Goal: Task Accomplishment & Management: Complete application form

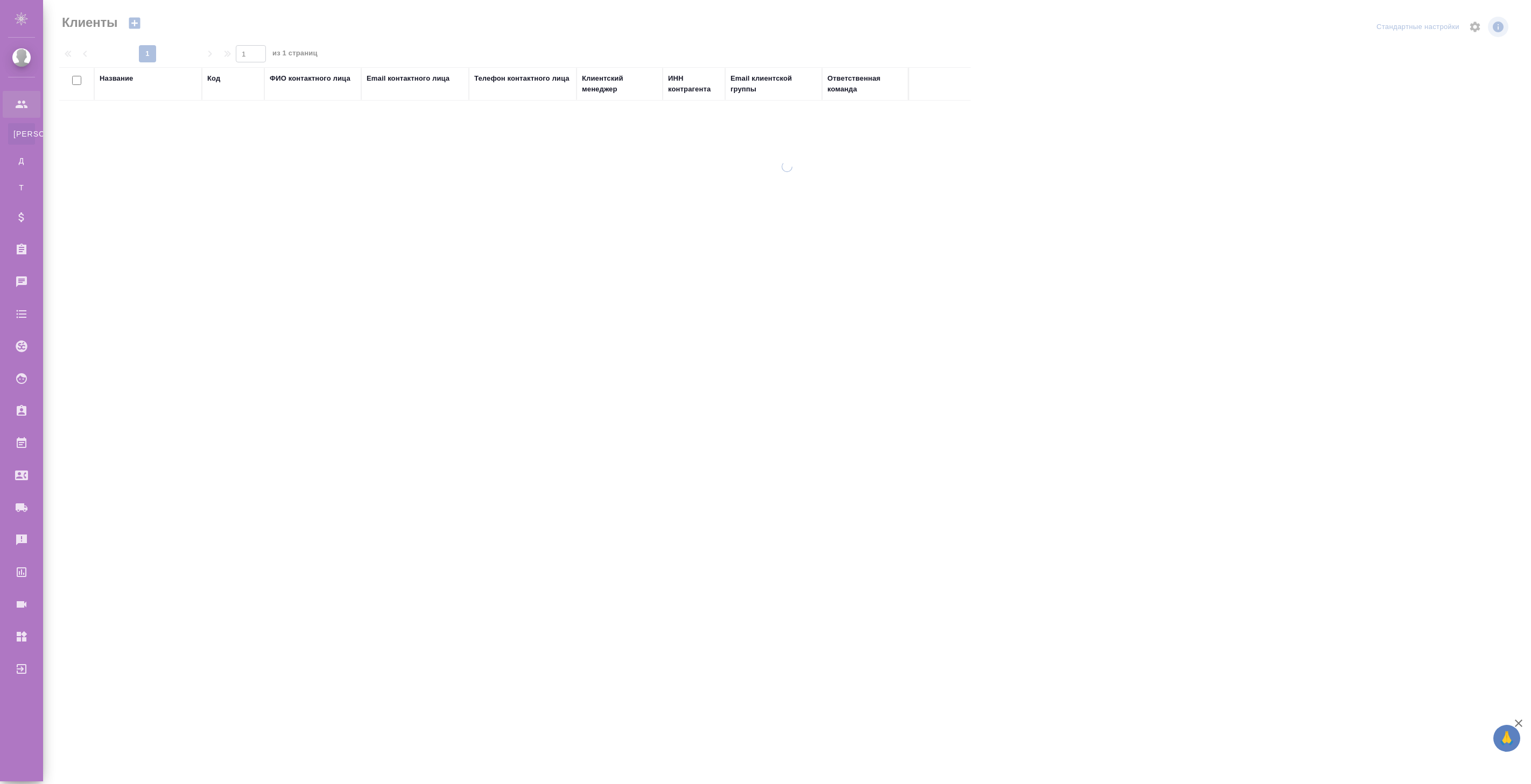
select select "RU"
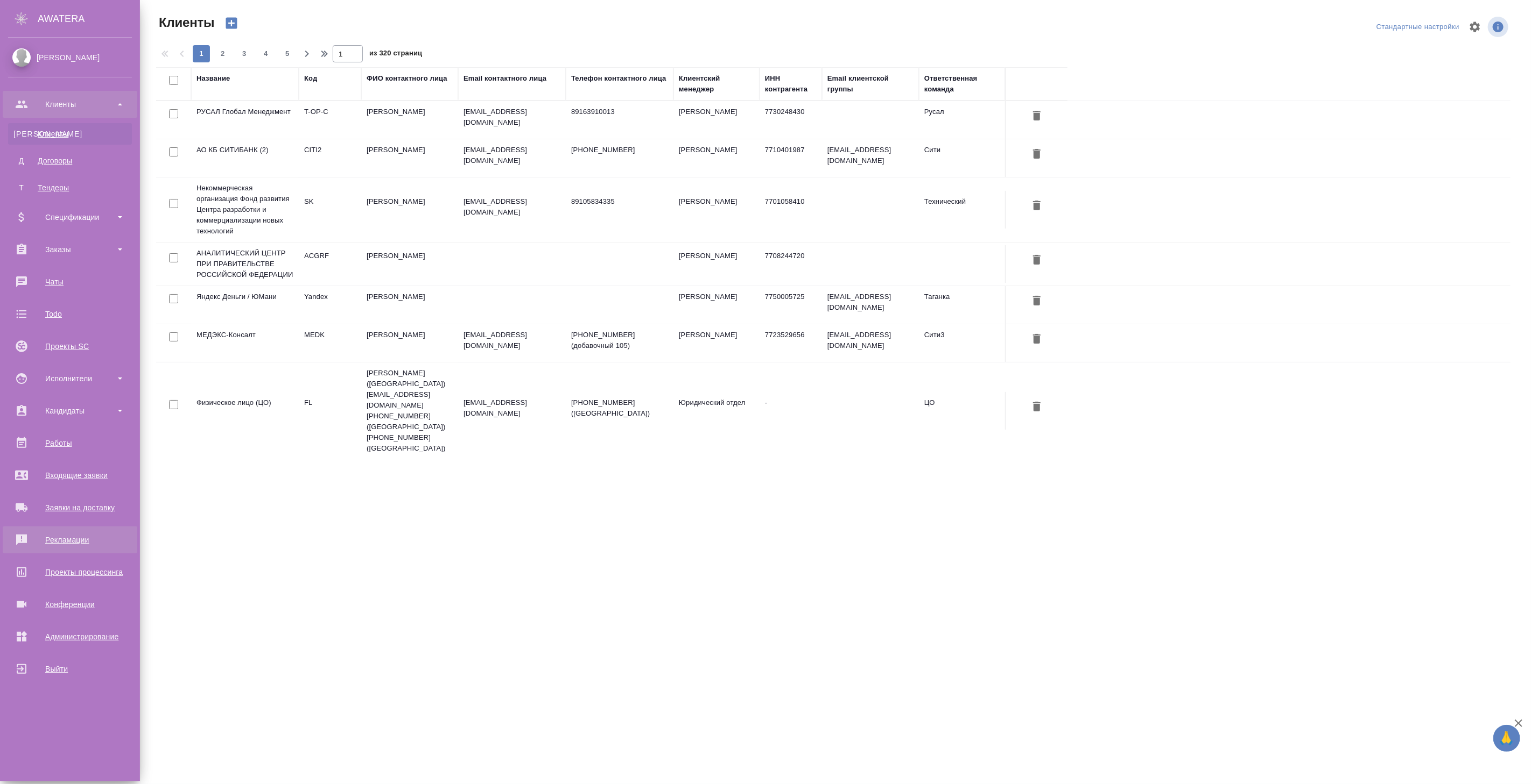
click at [55, 532] on div "Рекламации" at bounding box center [70, 540] width 124 height 16
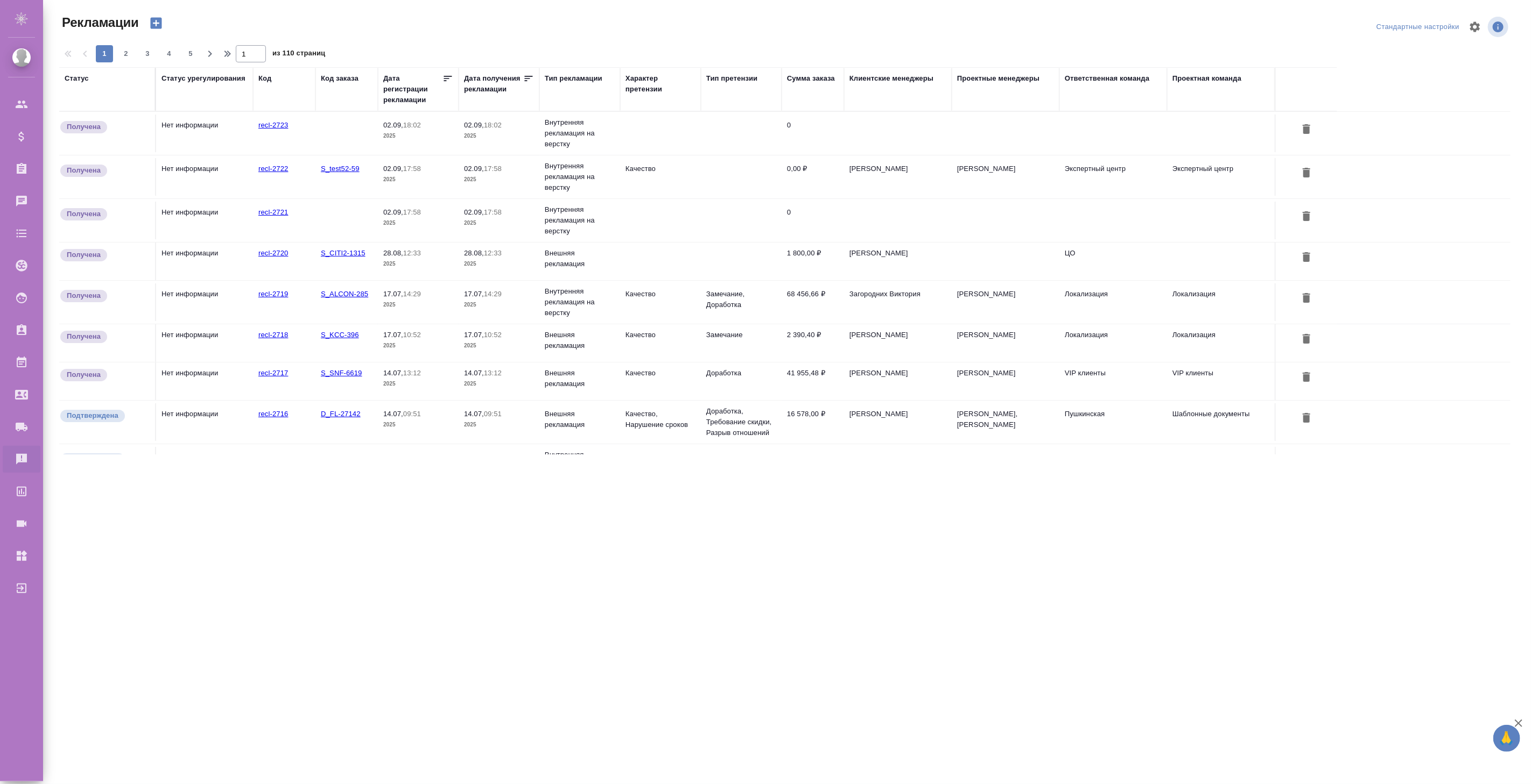
click at [154, 26] on icon "button" at bounding box center [155, 23] width 12 height 12
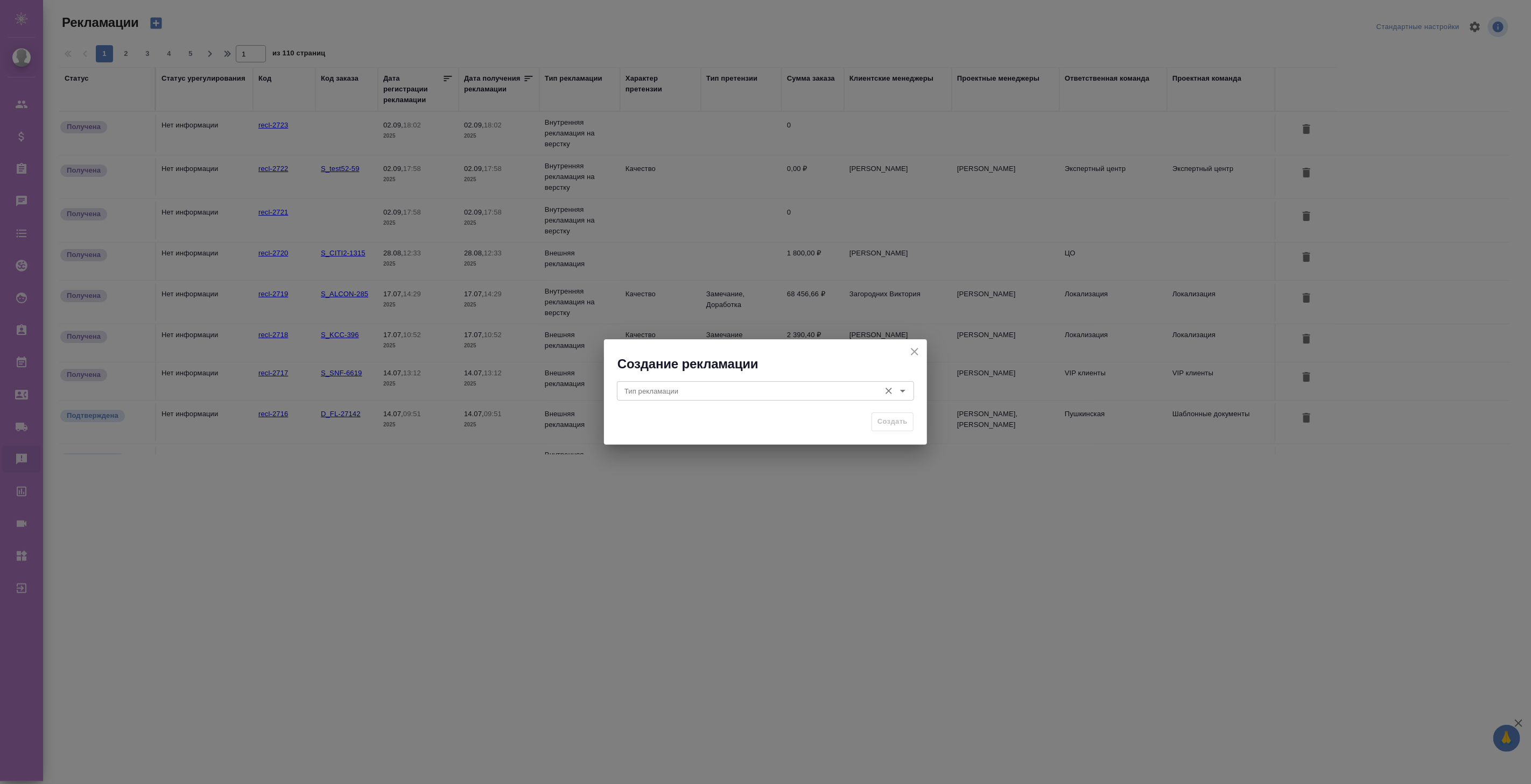
click at [670, 400] on div "Тип рекламации" at bounding box center [765, 391] width 297 height 19
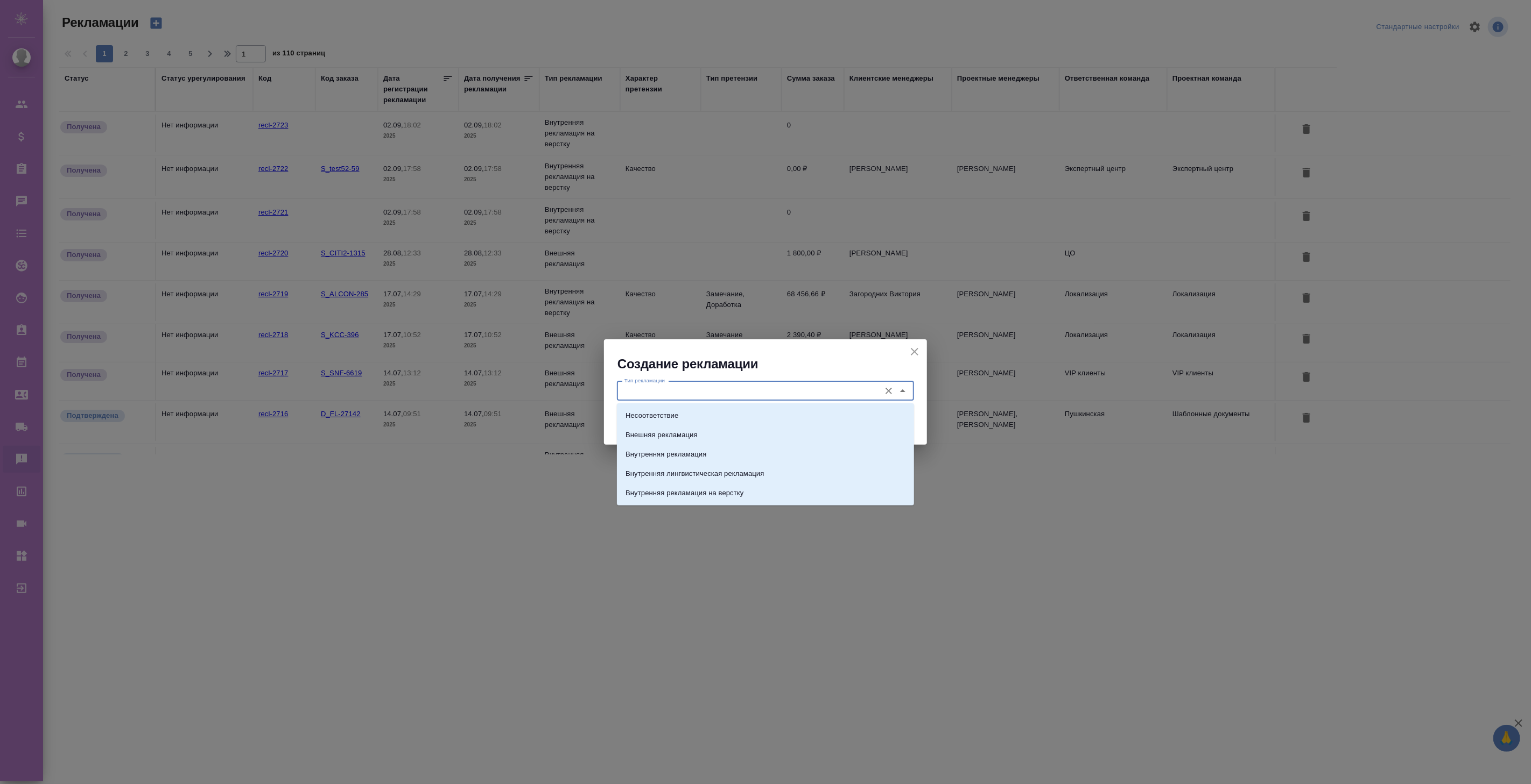
click at [671, 392] on input "Тип рекламации" at bounding box center [747, 391] width 254 height 13
click at [693, 488] on p "Внутренняя рекламация на верстку" at bounding box center [684, 493] width 118 height 11
type input "Внутренняя рекламация на верстку"
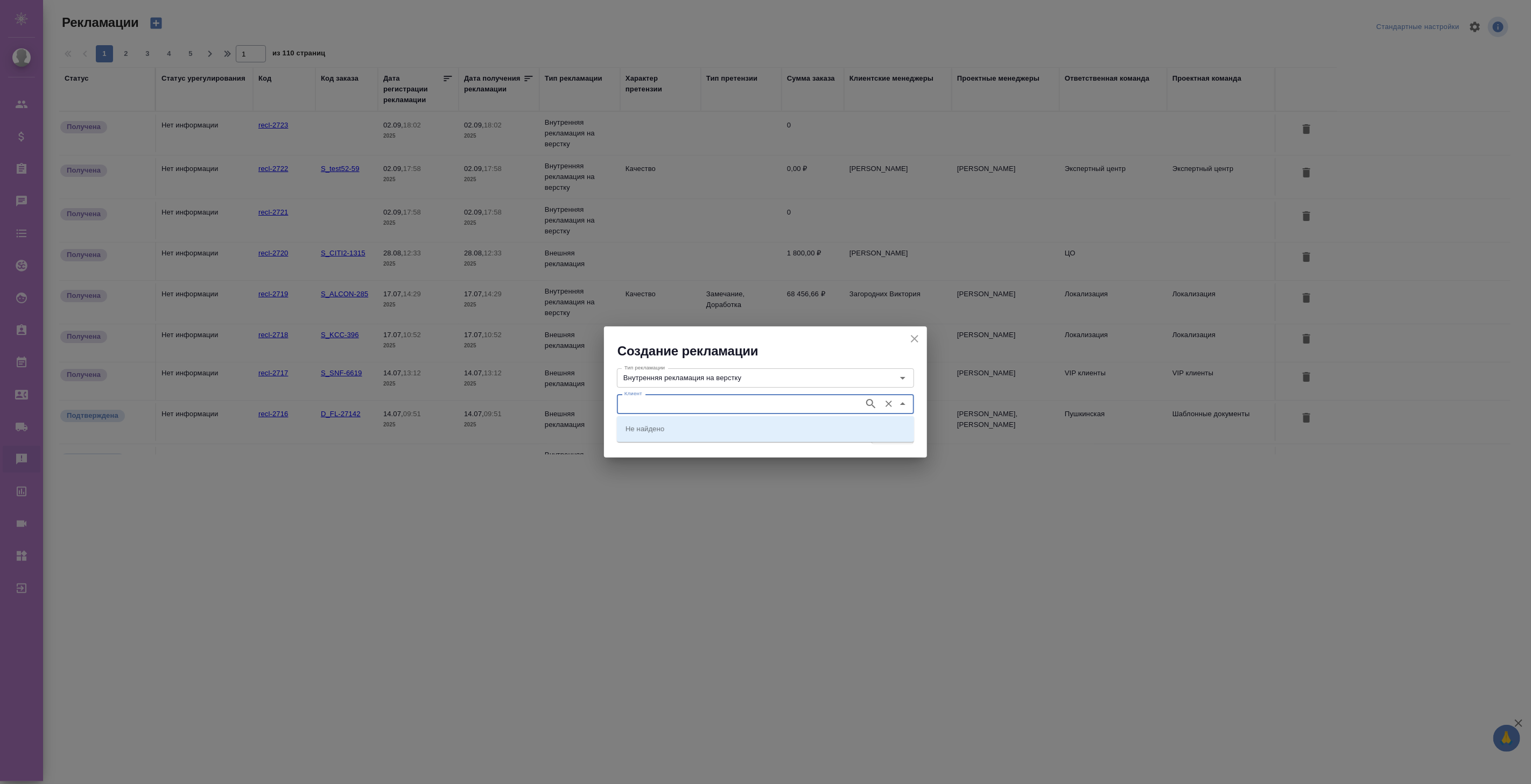
click at [686, 400] on input "Клиент" at bounding box center [739, 404] width 238 height 13
click at [870, 405] on icon "button" at bounding box center [870, 404] width 9 height 9
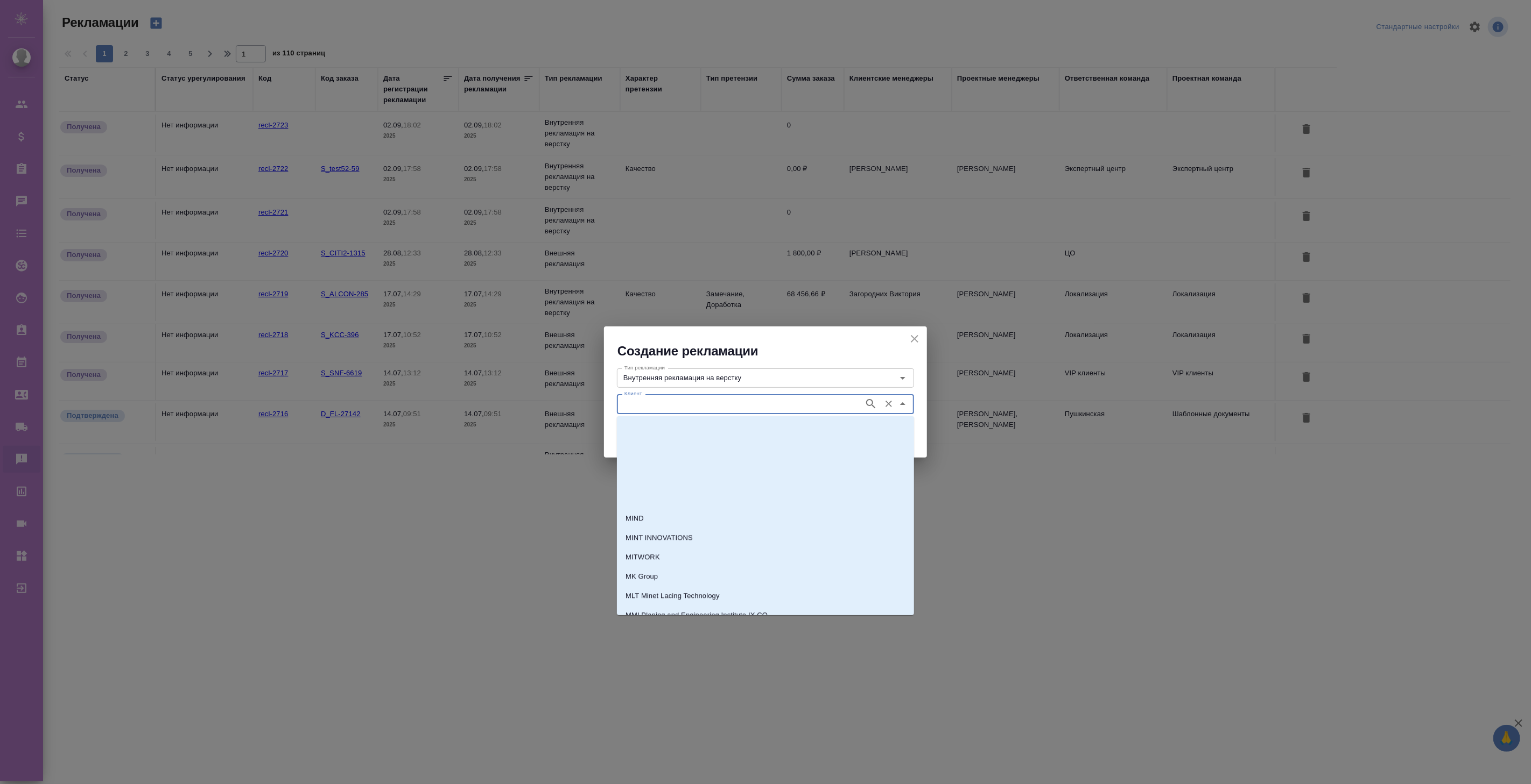
scroll to position [26490, 0]
click at [668, 439] on li "MICHELIN" at bounding box center [765, 432] width 297 height 19
type input "MICHELIN"
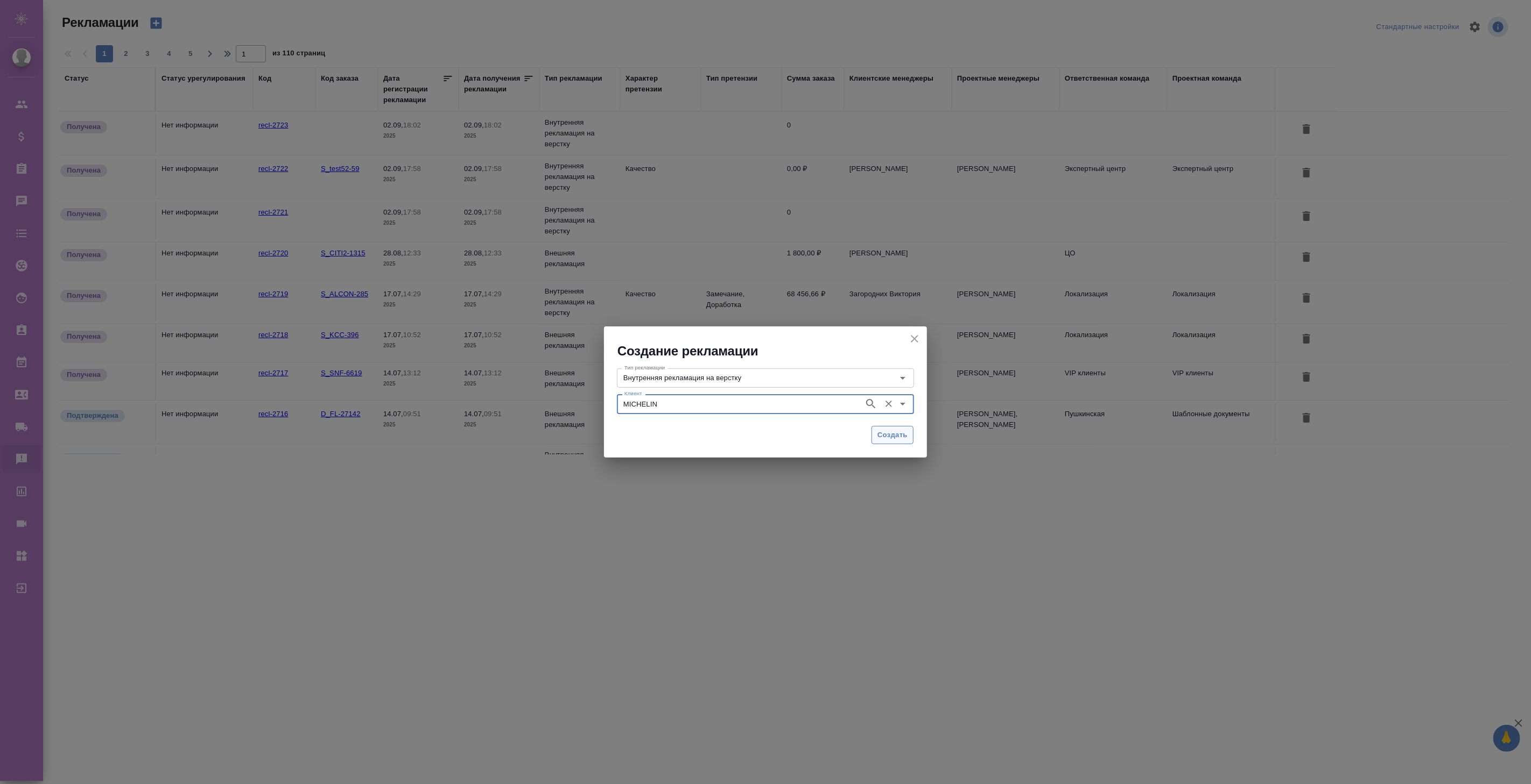
click at [883, 438] on span "Создать" at bounding box center [892, 435] width 30 height 12
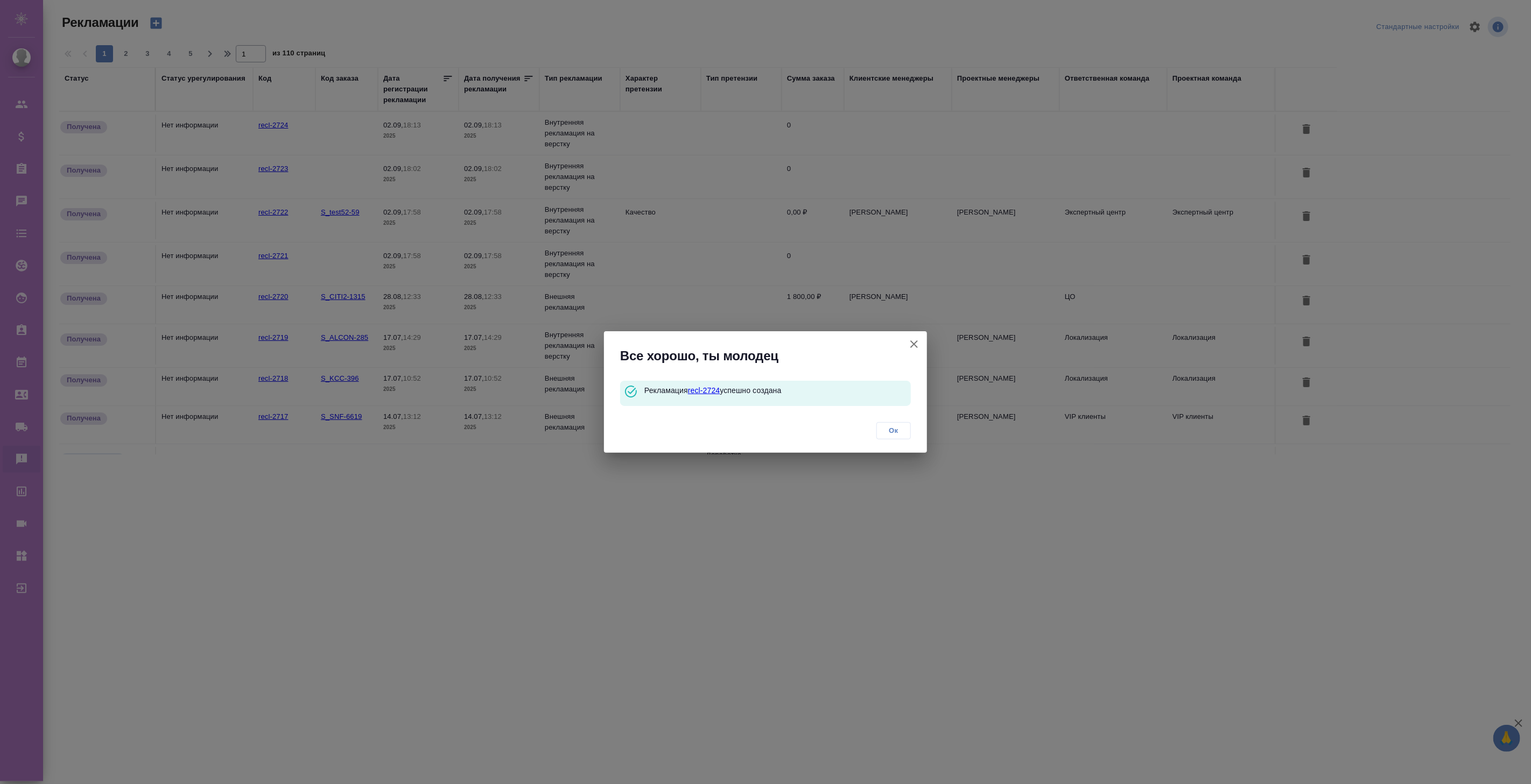
click at [708, 390] on link "recl-2724" at bounding box center [704, 390] width 32 height 8
click at [912, 338] on icon "button" at bounding box center [913, 344] width 13 height 13
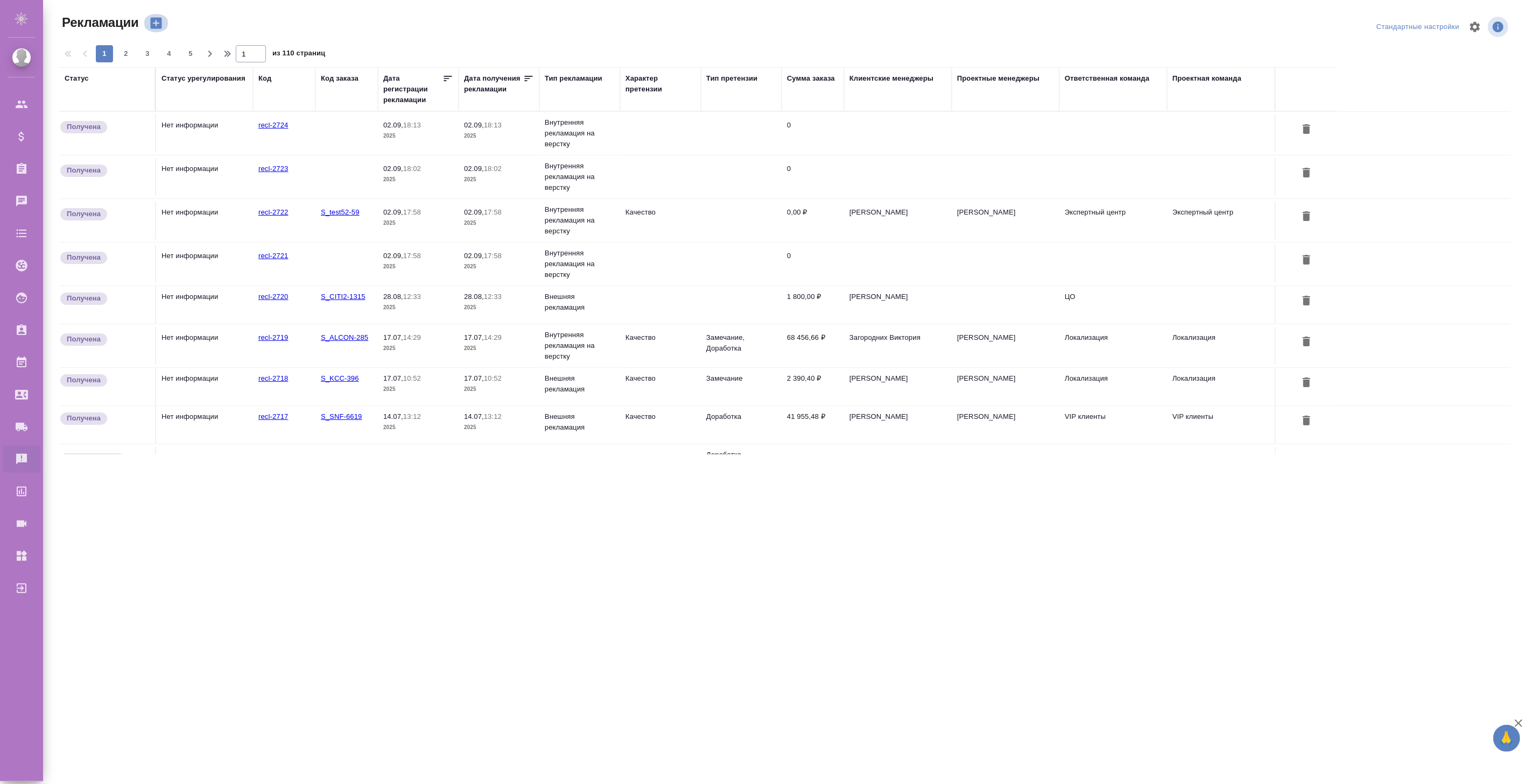
click at [156, 16] on icon "button" at bounding box center [156, 23] width 15 height 15
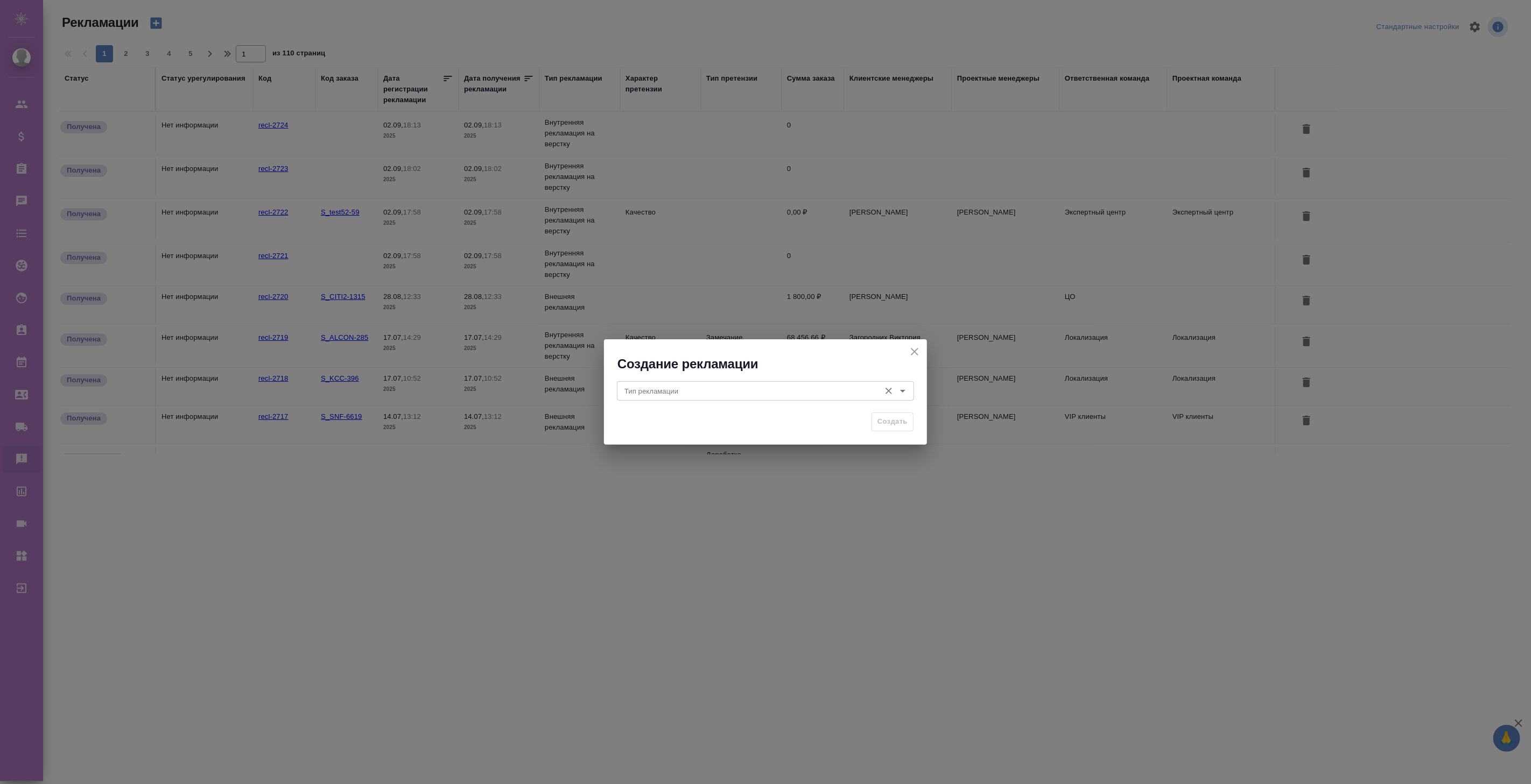
click at [653, 392] on input "Тип рекламации" at bounding box center [747, 391] width 254 height 13
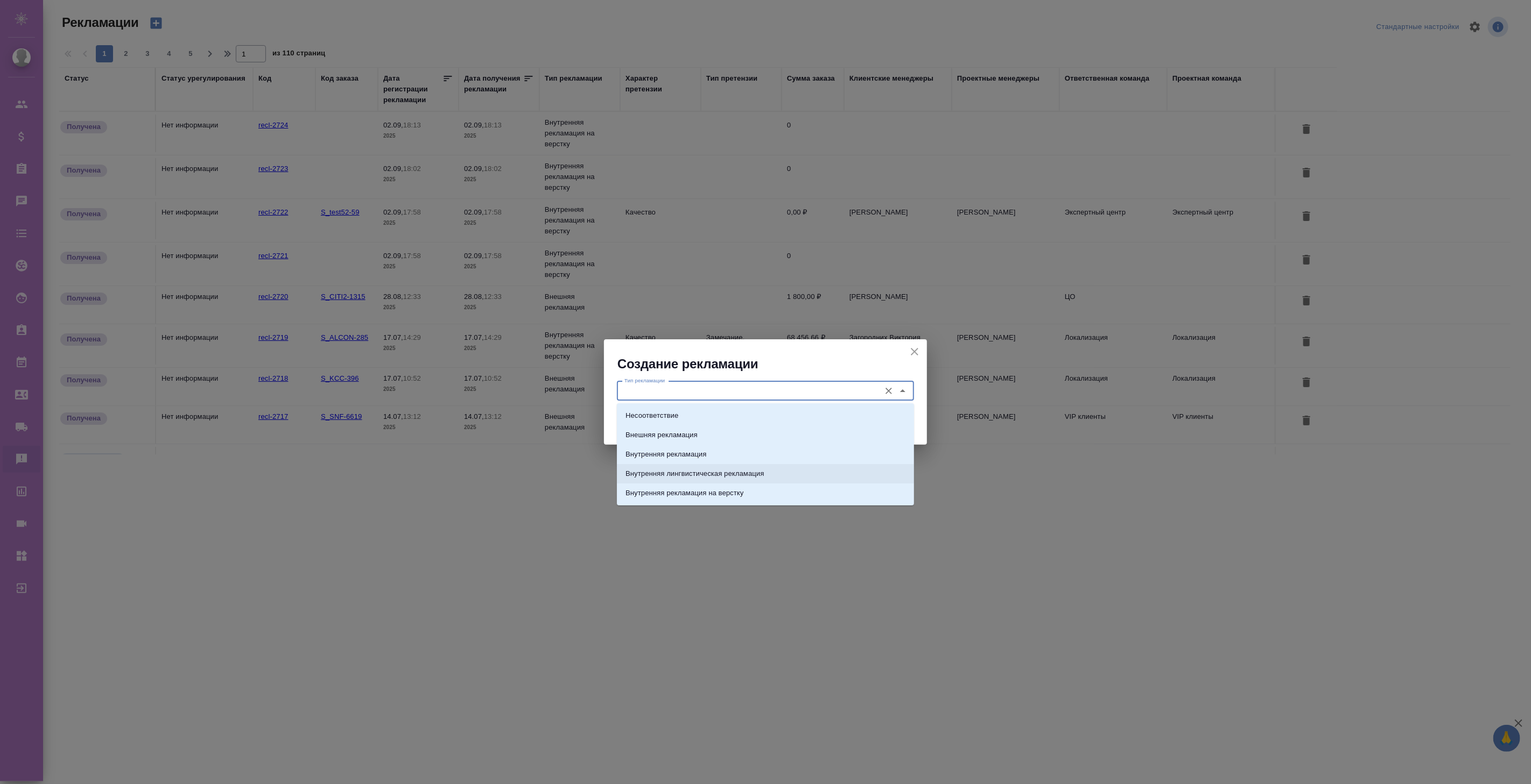
click at [658, 476] on p "Внутренняя лингвистическая рекламация" at bounding box center [694, 474] width 138 height 11
type input "Внутренняя лингвистическая рекламация"
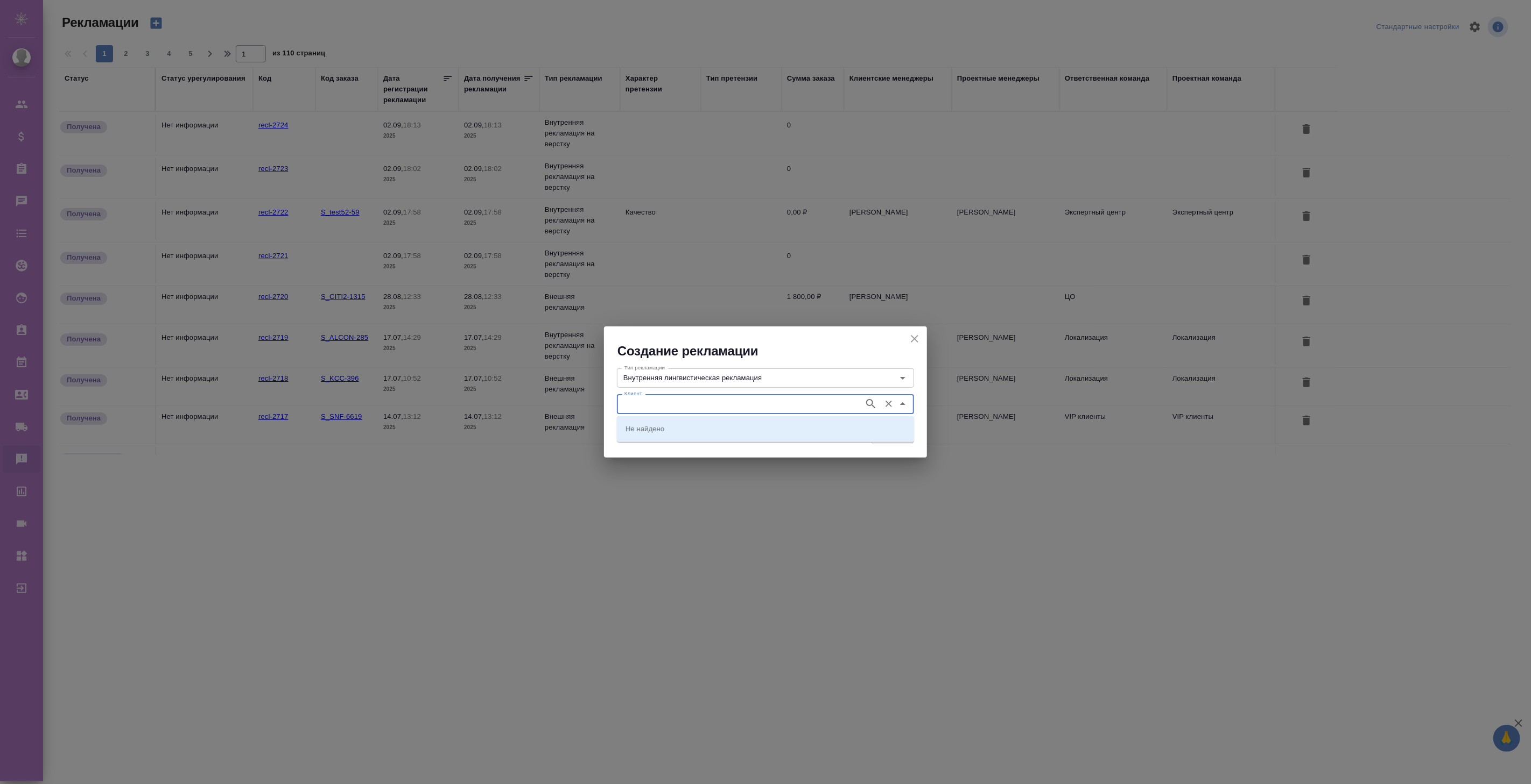
click at [788, 400] on input "Клиент" at bounding box center [739, 404] width 238 height 13
click at [871, 402] on icon "button" at bounding box center [870, 404] width 13 height 13
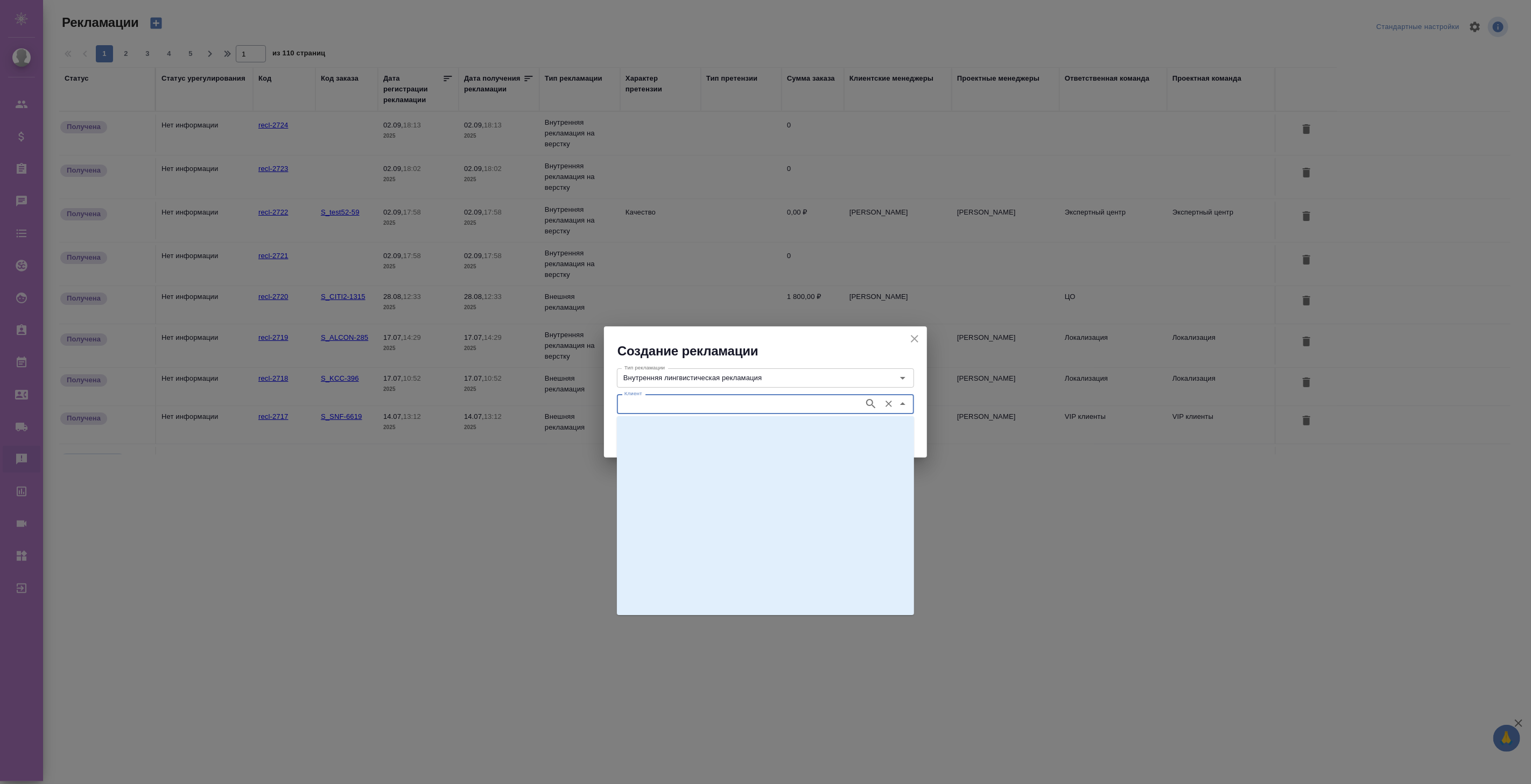
scroll to position [29331, 0]
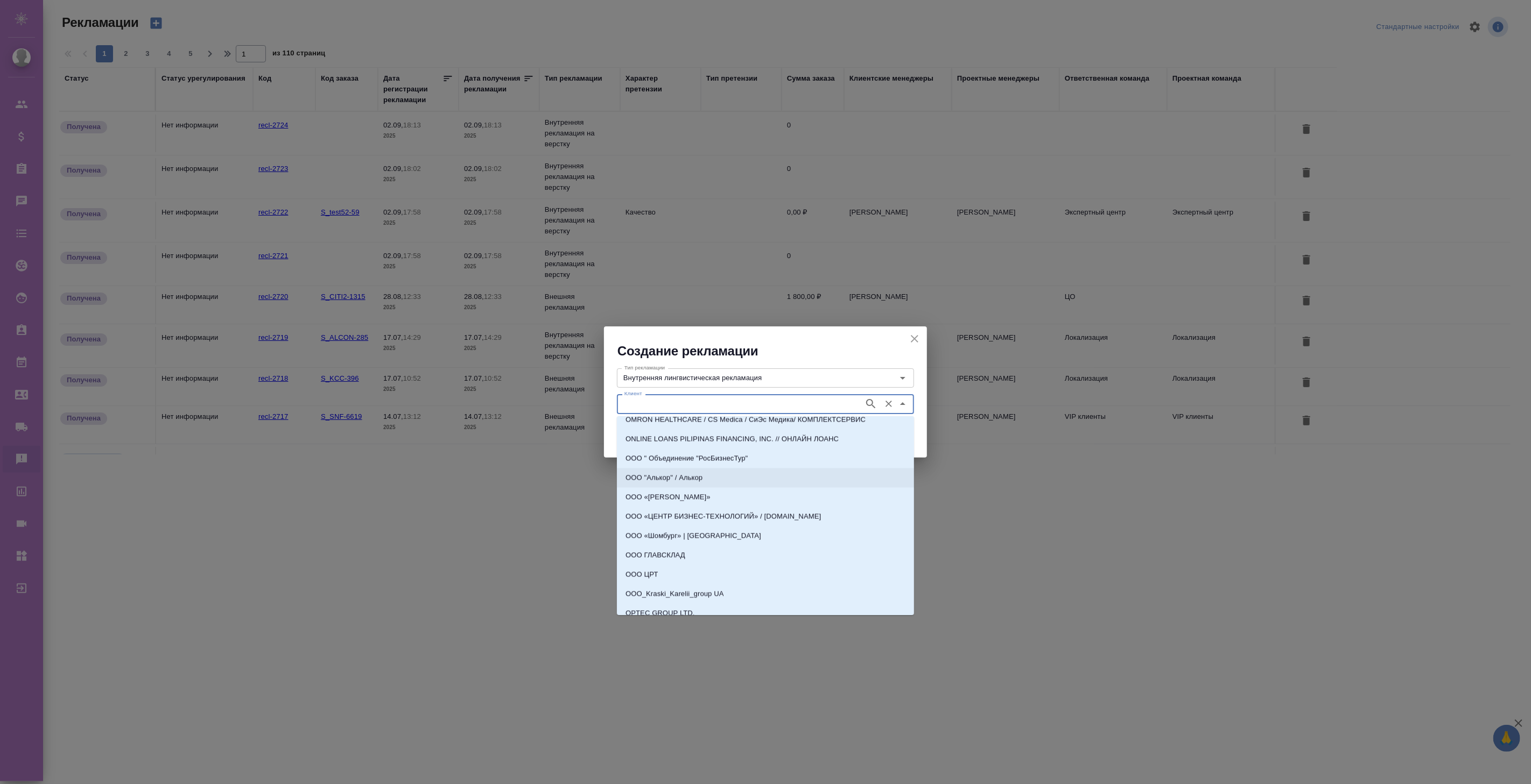
click at [697, 479] on p "OOO "Алькор" / Алькор" at bounding box center [664, 478] width 77 height 11
type input "OOO "Алькор" / Алькор"
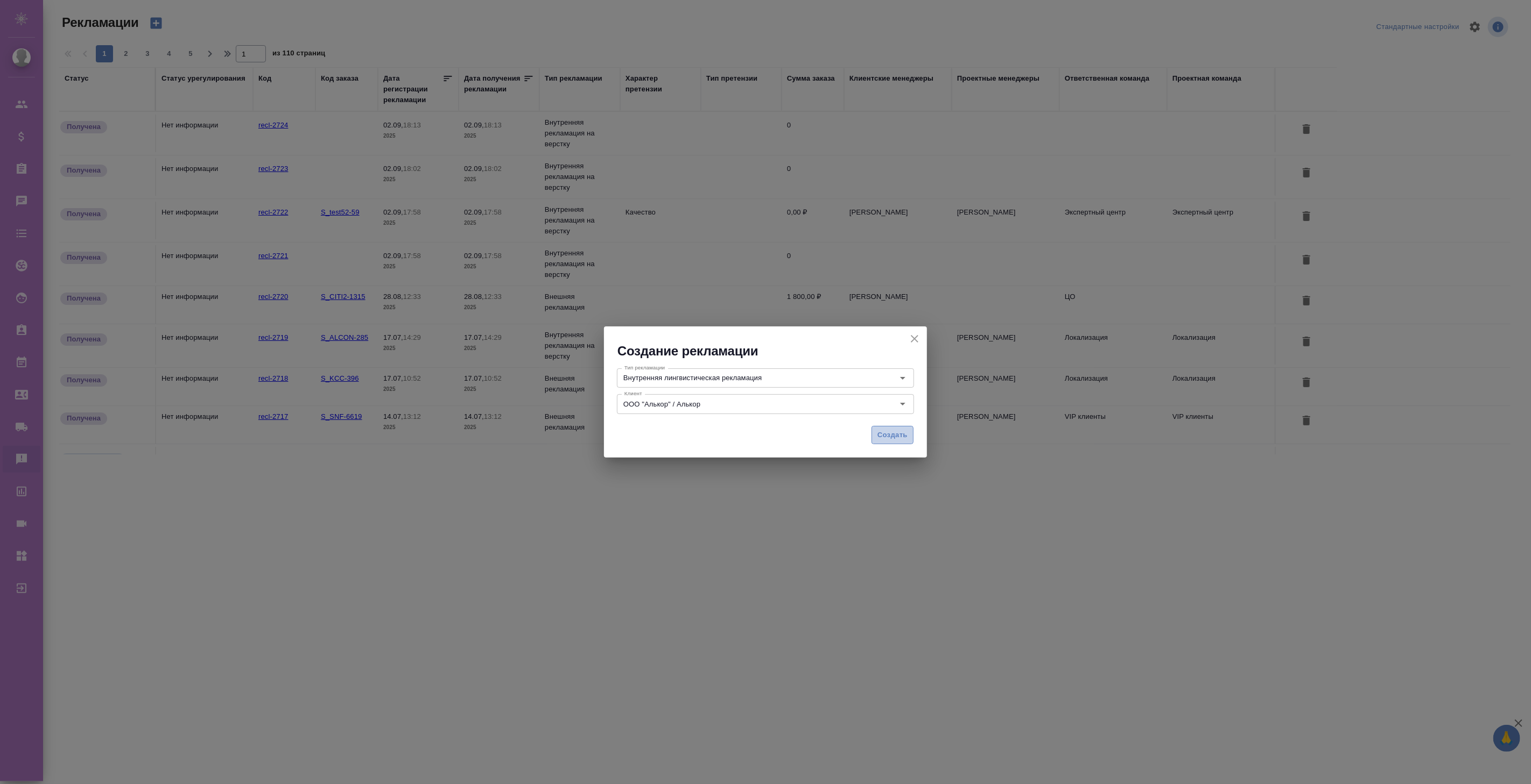
click at [891, 438] on span "Создать" at bounding box center [892, 435] width 30 height 12
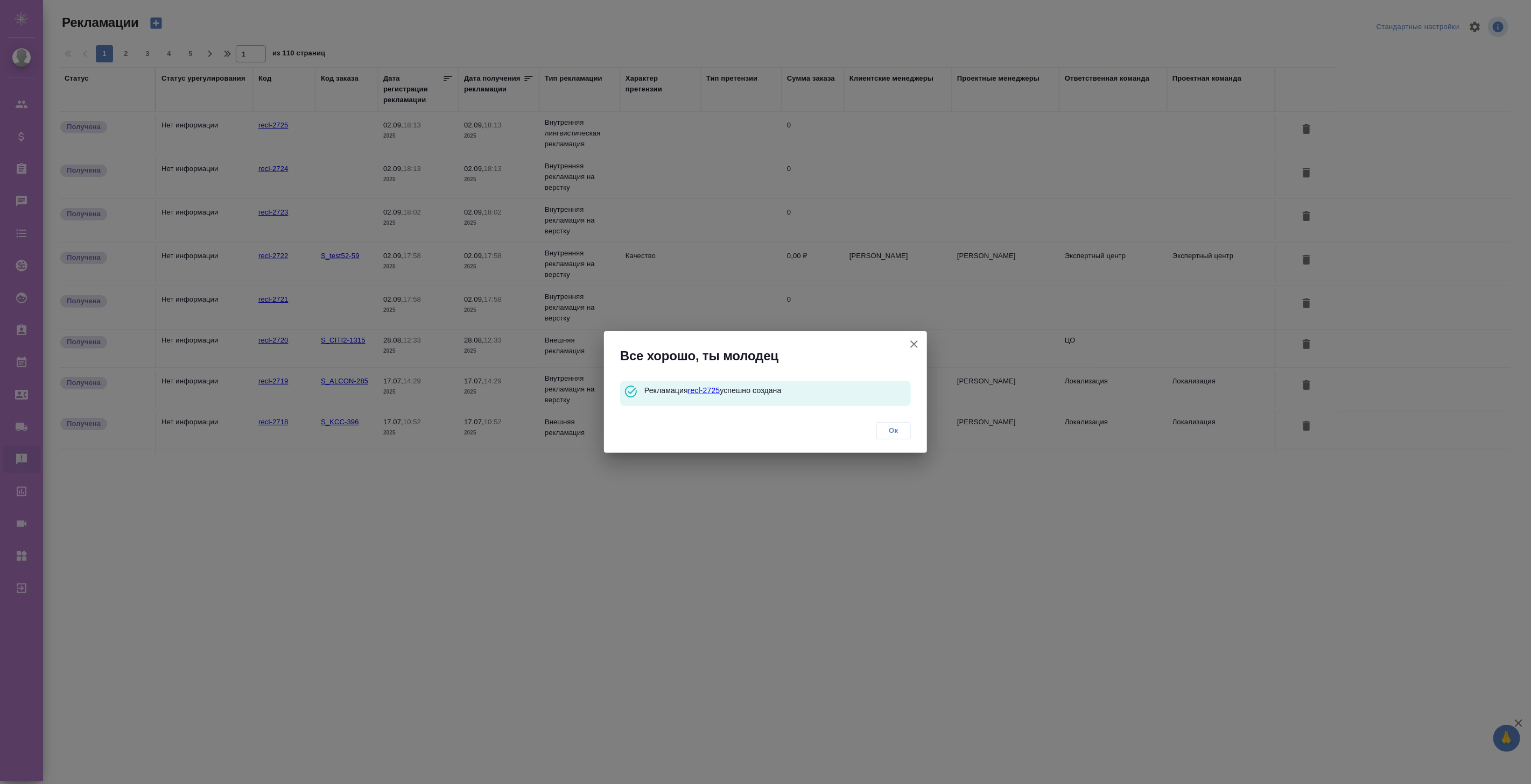
click at [704, 391] on link "recl-2725" at bounding box center [704, 390] width 32 height 8
click at [914, 340] on icon "button" at bounding box center [913, 344] width 13 height 13
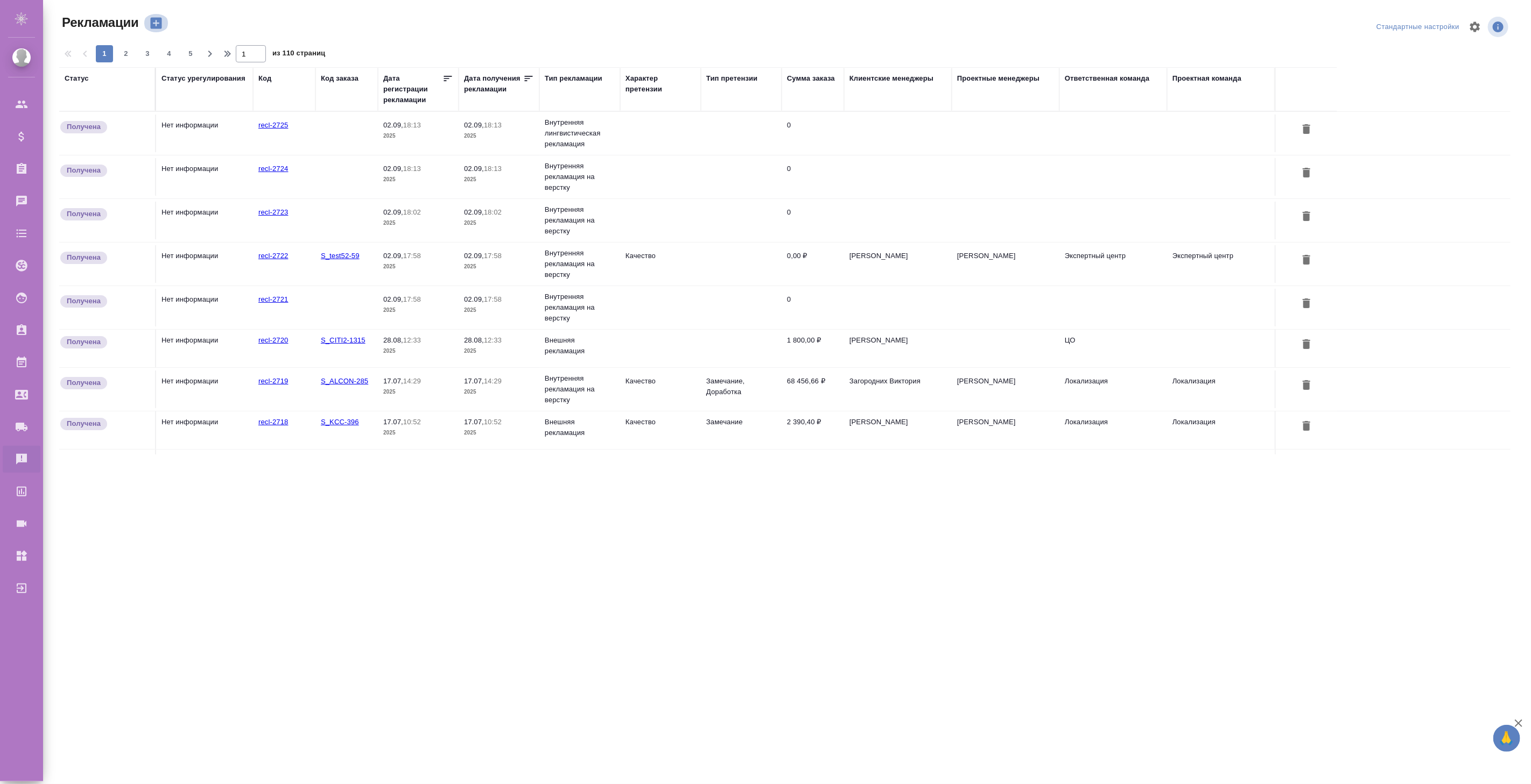
click at [158, 22] on icon "button" at bounding box center [156, 23] width 15 height 15
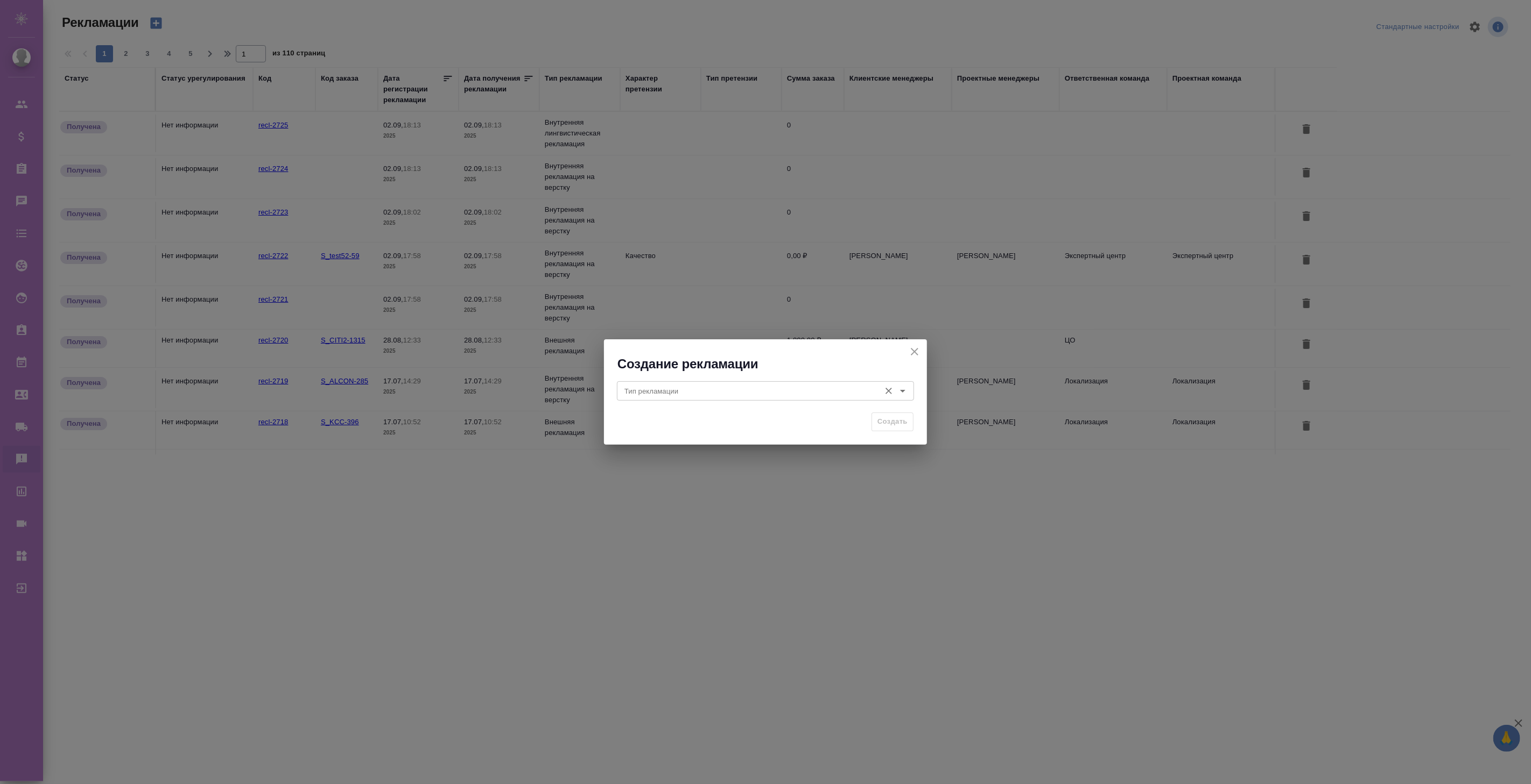
click at [674, 394] on input "Тип рекламации" at bounding box center [747, 391] width 254 height 13
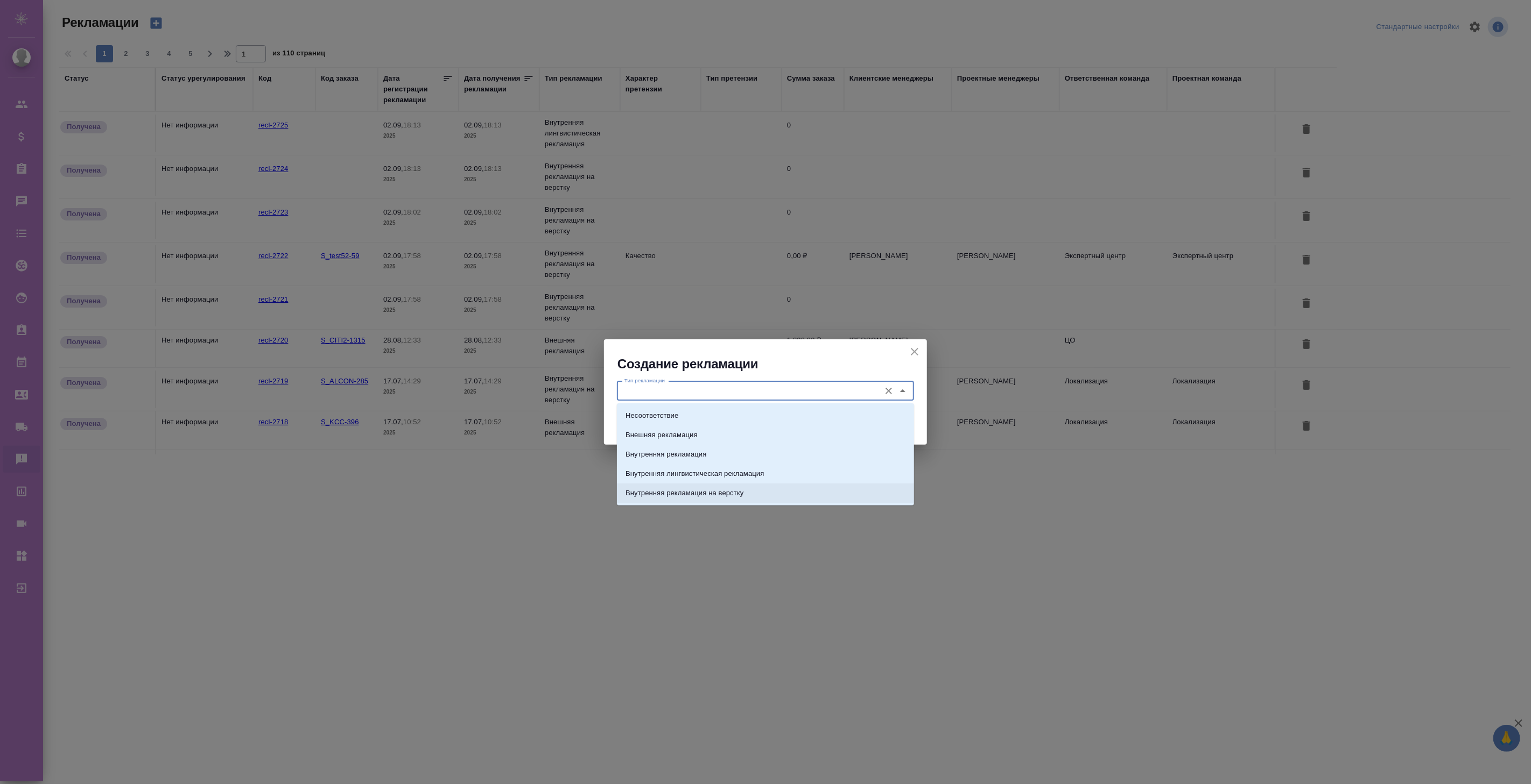
scroll to position [17, 0]
click at [694, 418] on p "Внешняя рекламация" at bounding box center [661, 418] width 72 height 11
type input "Внешняя рекламация"
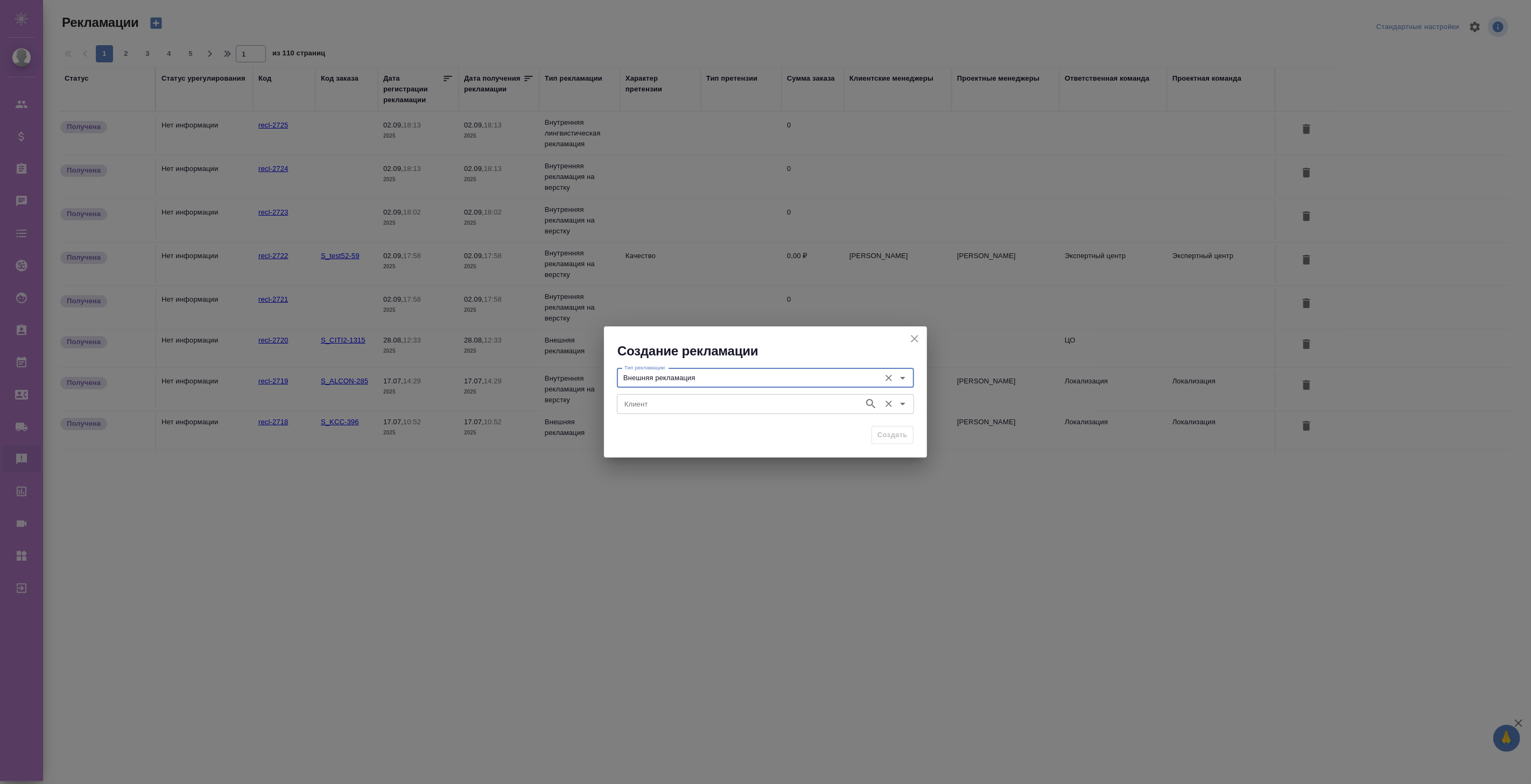
click at [693, 407] on input "Клиент" at bounding box center [739, 404] width 238 height 13
click at [869, 402] on icon "button" at bounding box center [870, 404] width 13 height 13
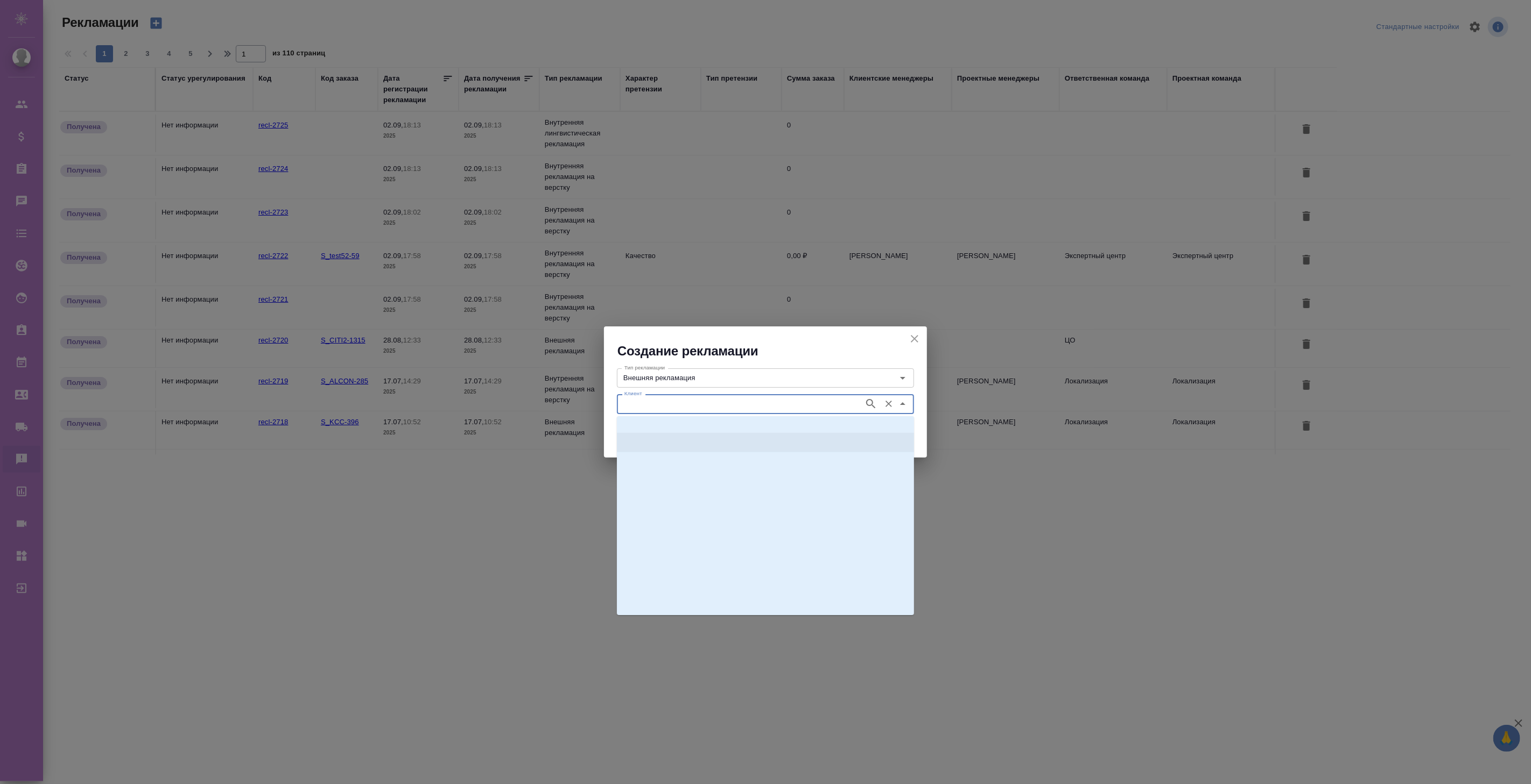
scroll to position [35569, 0]
click at [729, 491] on li "[GEOGRAPHIC_DATA]" at bounding box center [765, 495] width 297 height 19
type input "[GEOGRAPHIC_DATA]"
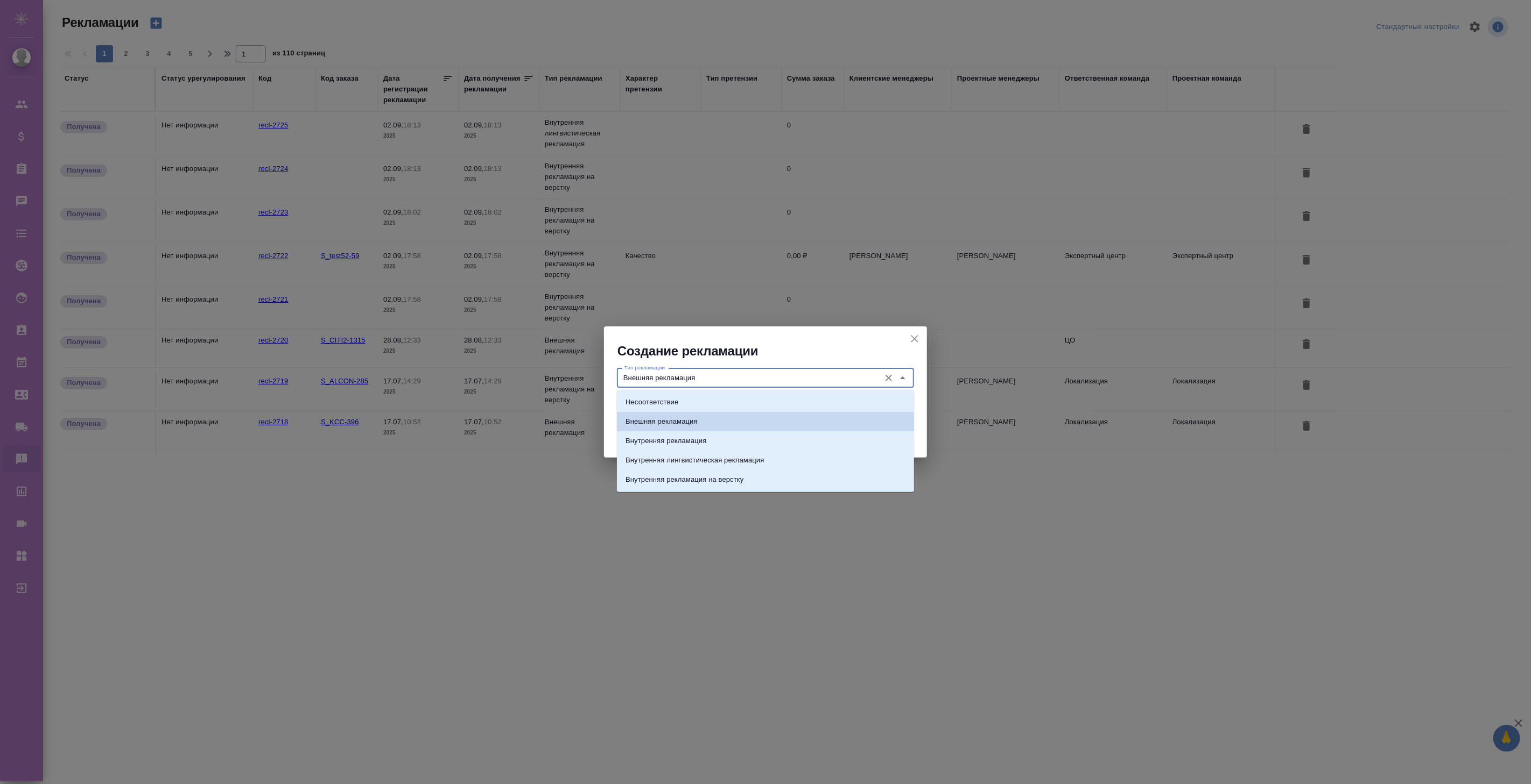
click at [764, 381] on input "Внешняя рекламация" at bounding box center [747, 378] width 254 height 13
click at [711, 434] on li "Внутренняя рекламация" at bounding box center [765, 441] width 297 height 19
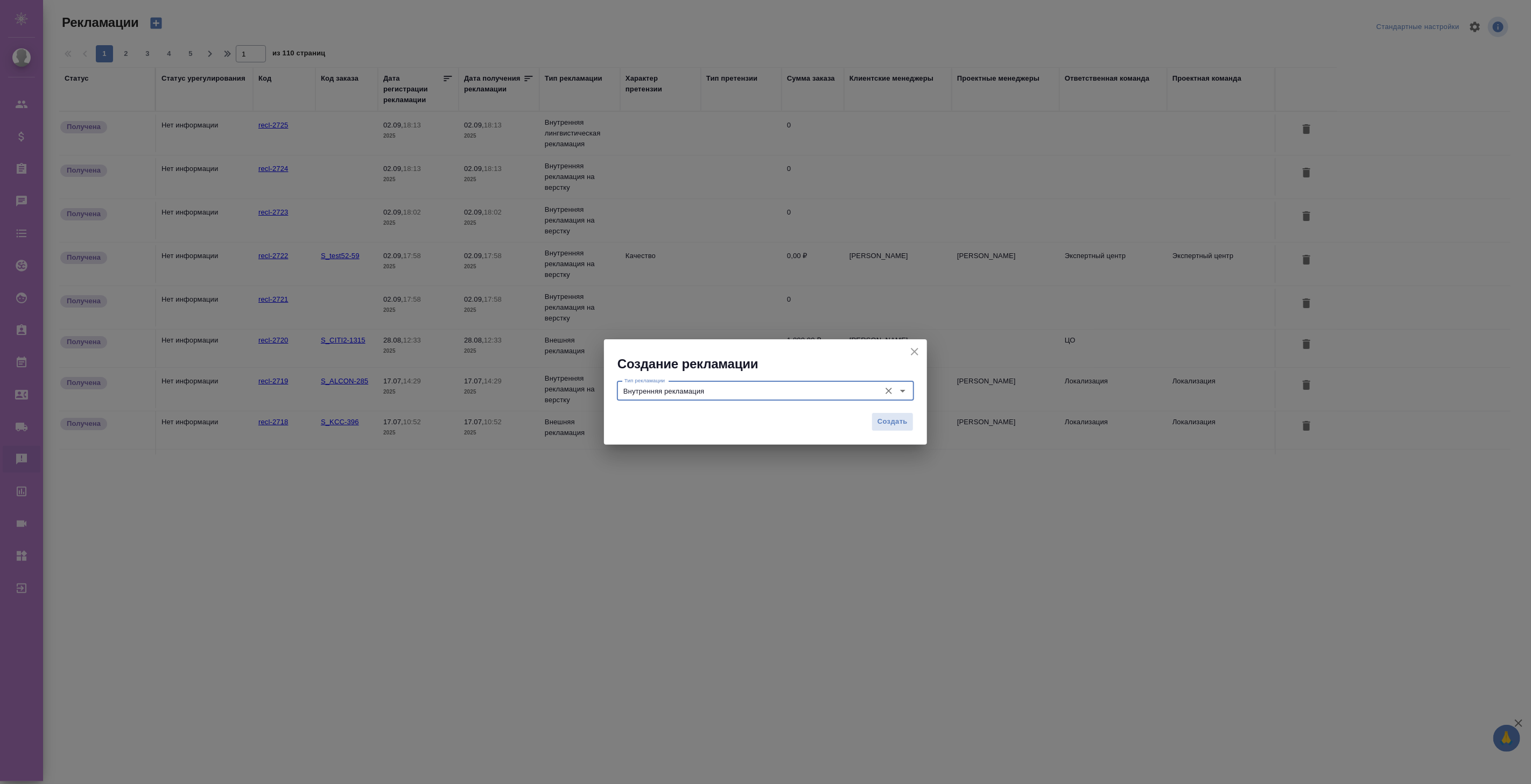
click at [788, 385] on input "Внутренняя рекламация" at bounding box center [747, 391] width 254 height 13
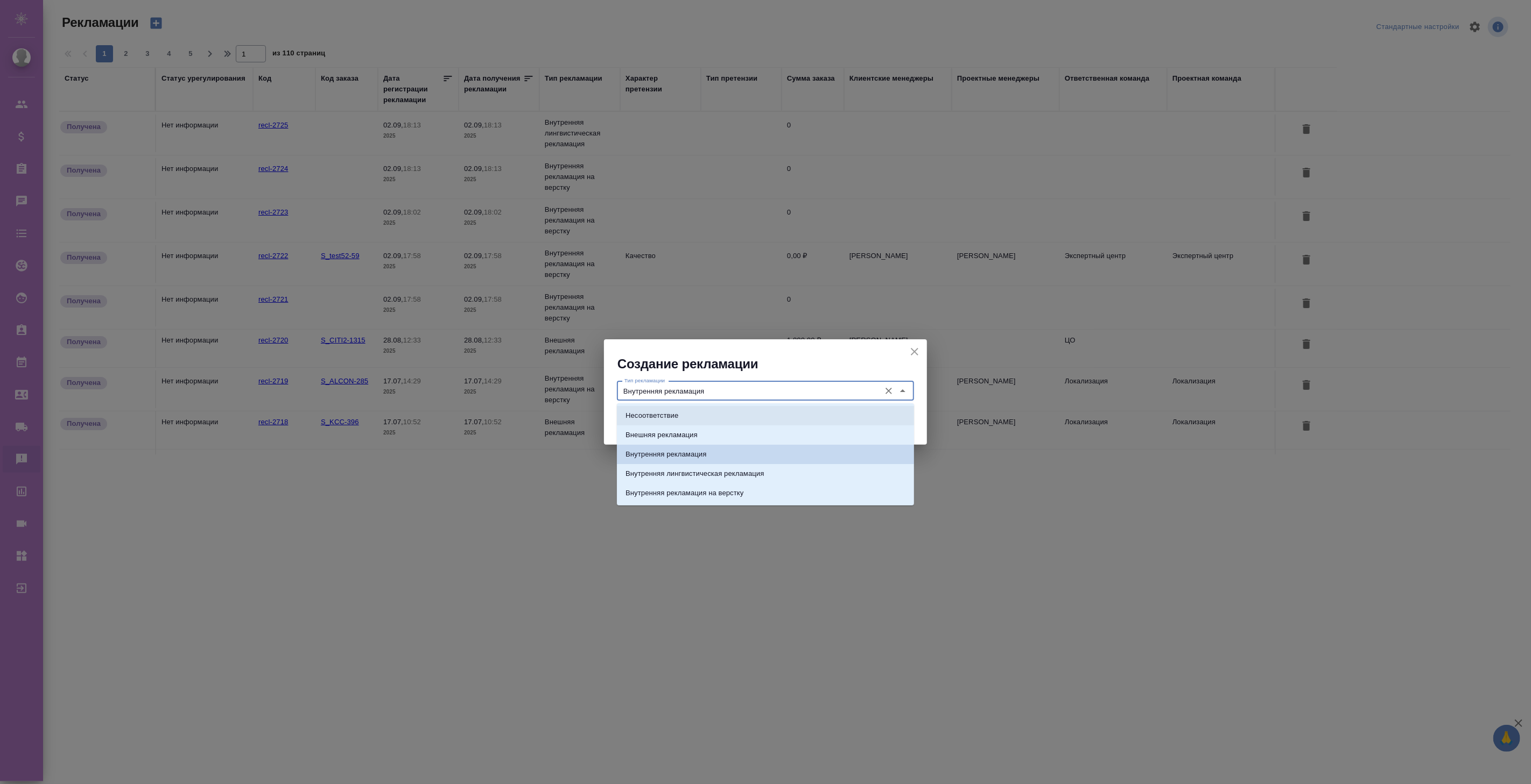
click at [664, 412] on p "Несоответствие" at bounding box center [651, 416] width 53 height 11
type input "Несоответствие"
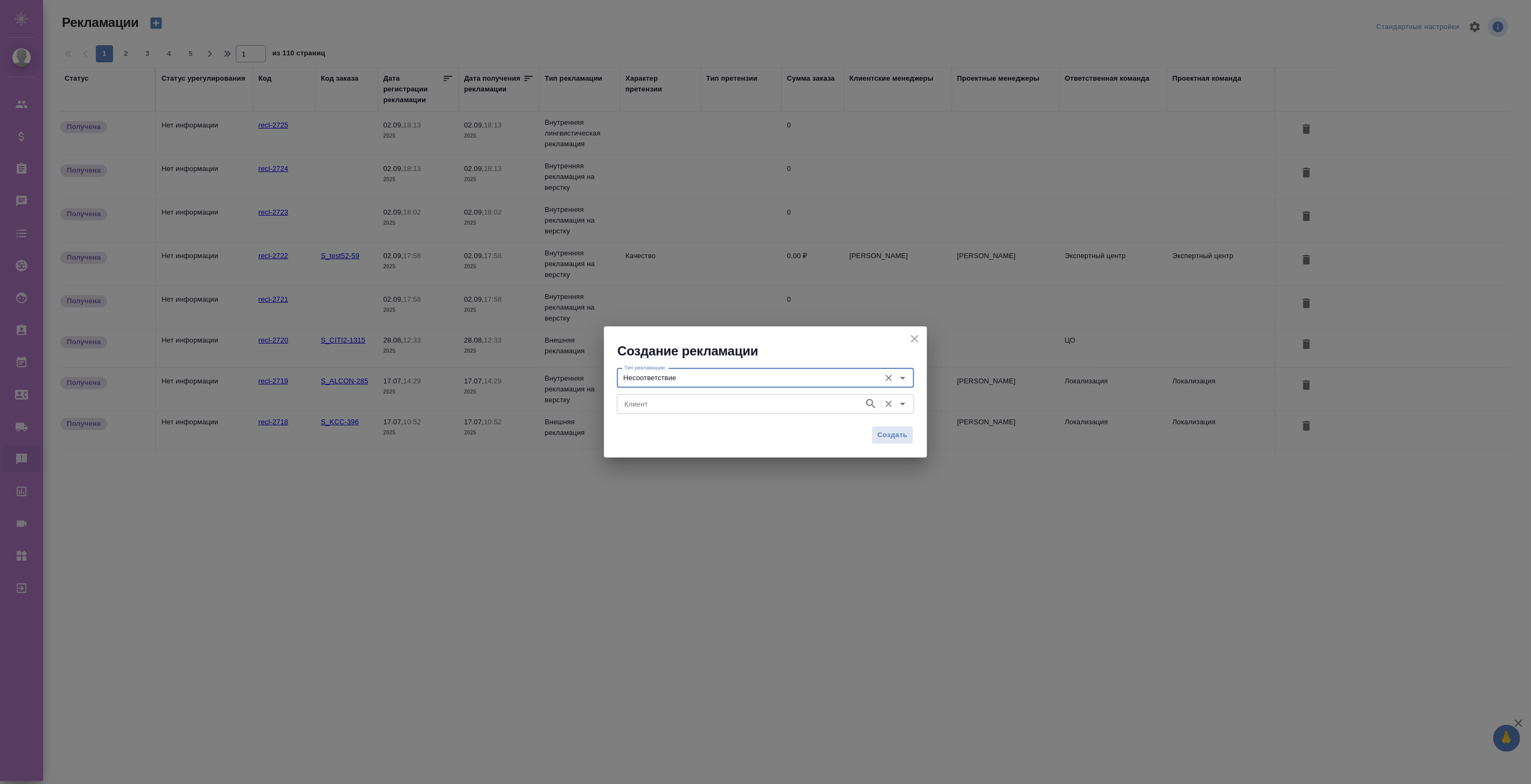
click at [689, 404] on input "Клиент" at bounding box center [739, 404] width 238 height 13
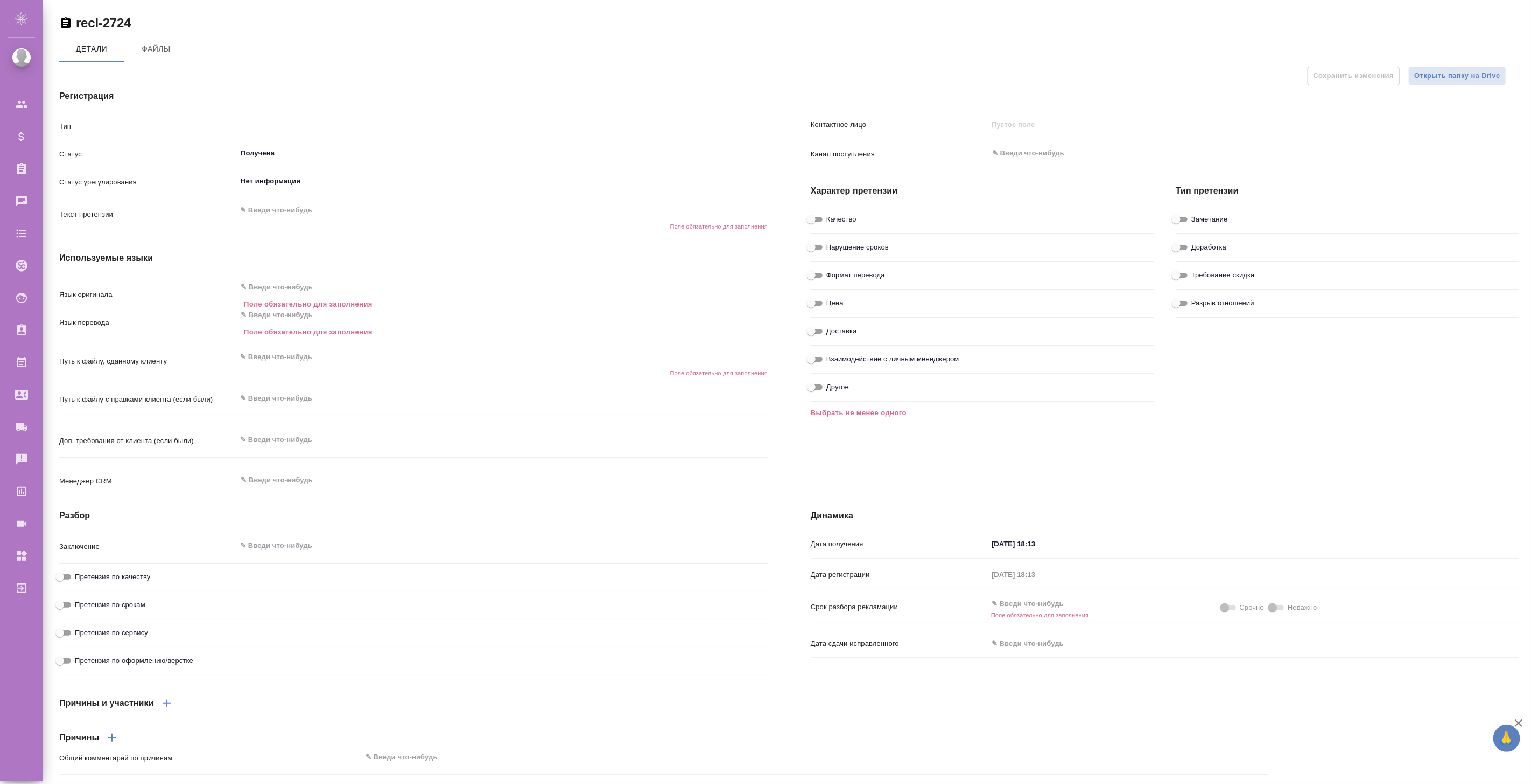
type textarea "x"
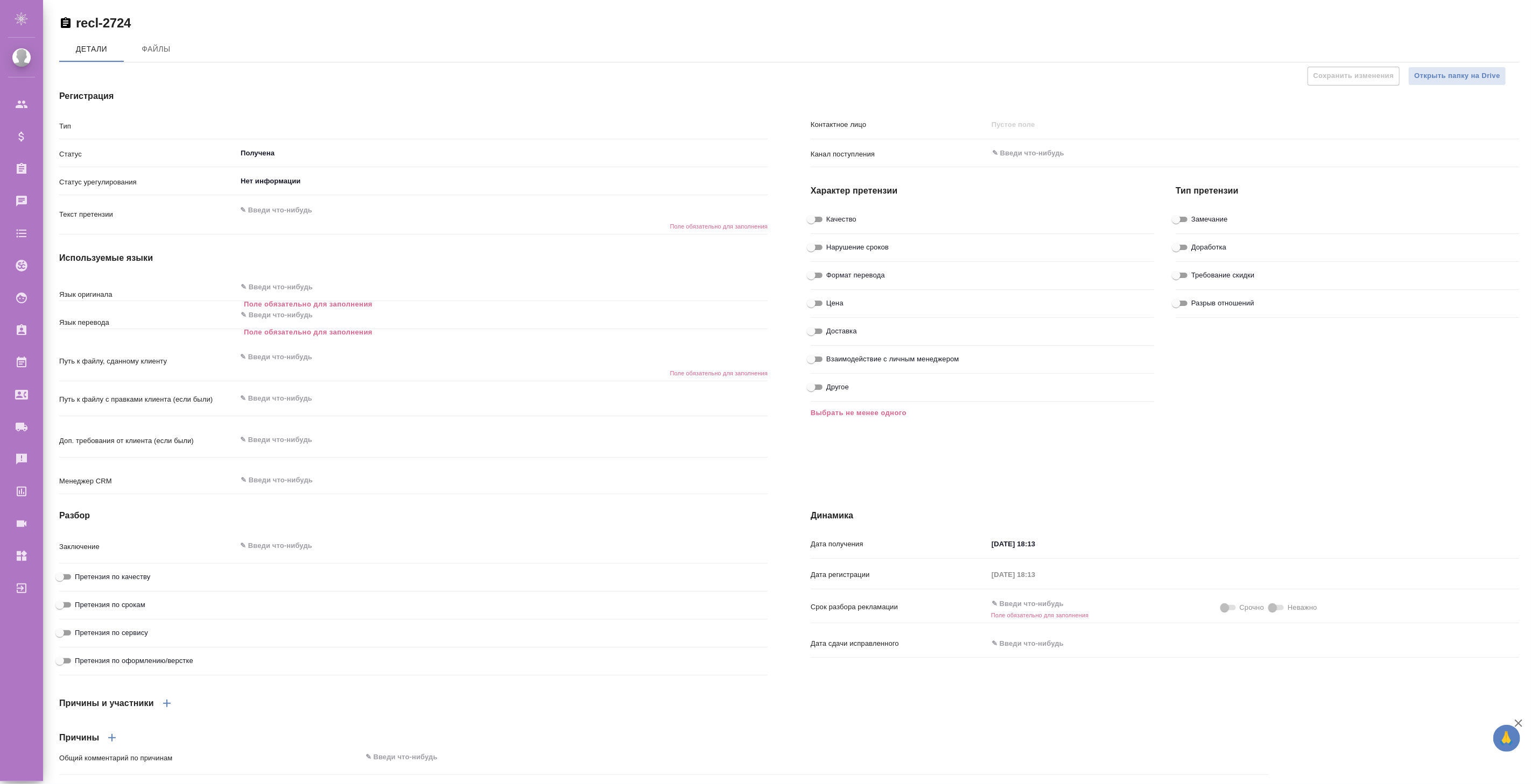
type textarea "x"
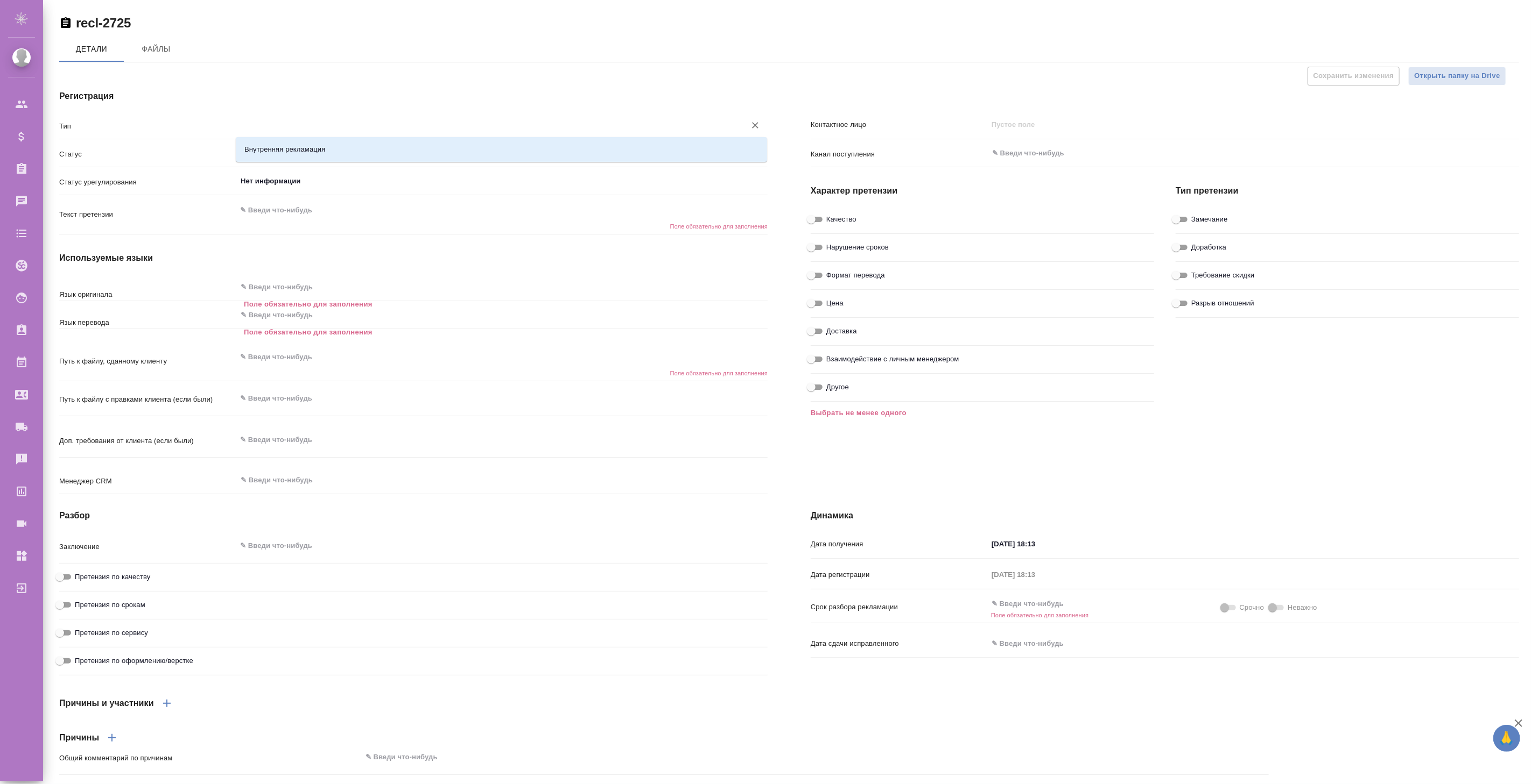
click at [335, 127] on input "text" at bounding box center [484, 125] width 489 height 13
click at [283, 91] on h4 "Регистрация" at bounding box center [413, 96] width 708 height 13
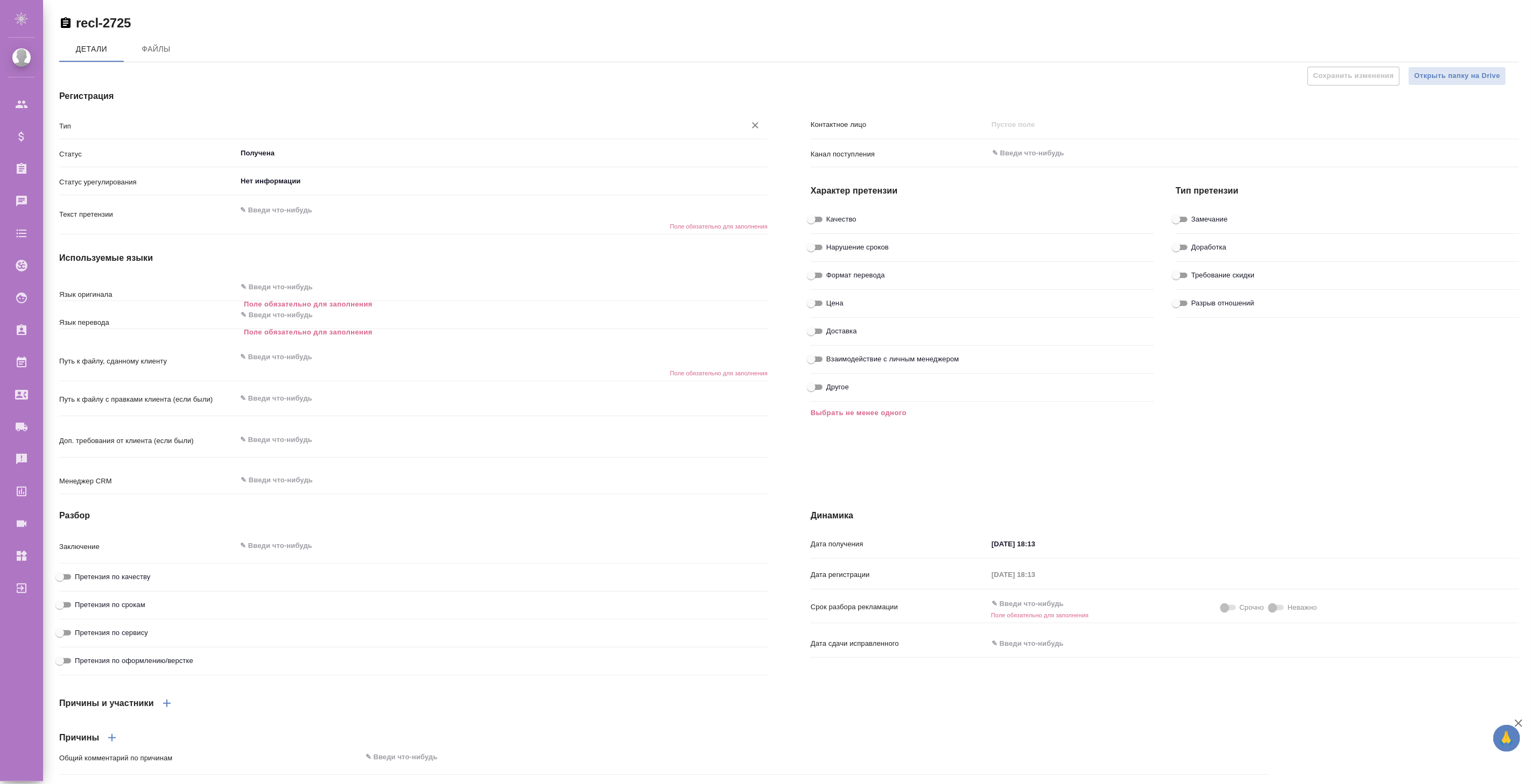
click at [319, 130] on input "text" at bounding box center [484, 125] width 489 height 13
